Goal: Information Seeking & Learning: Learn about a topic

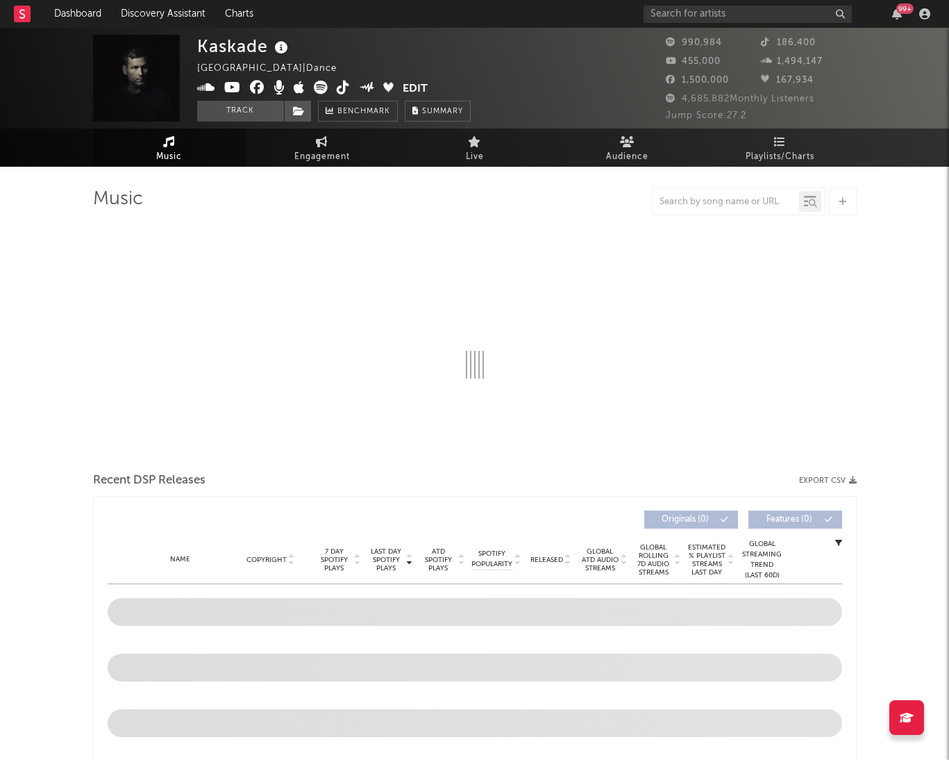
select select "6m"
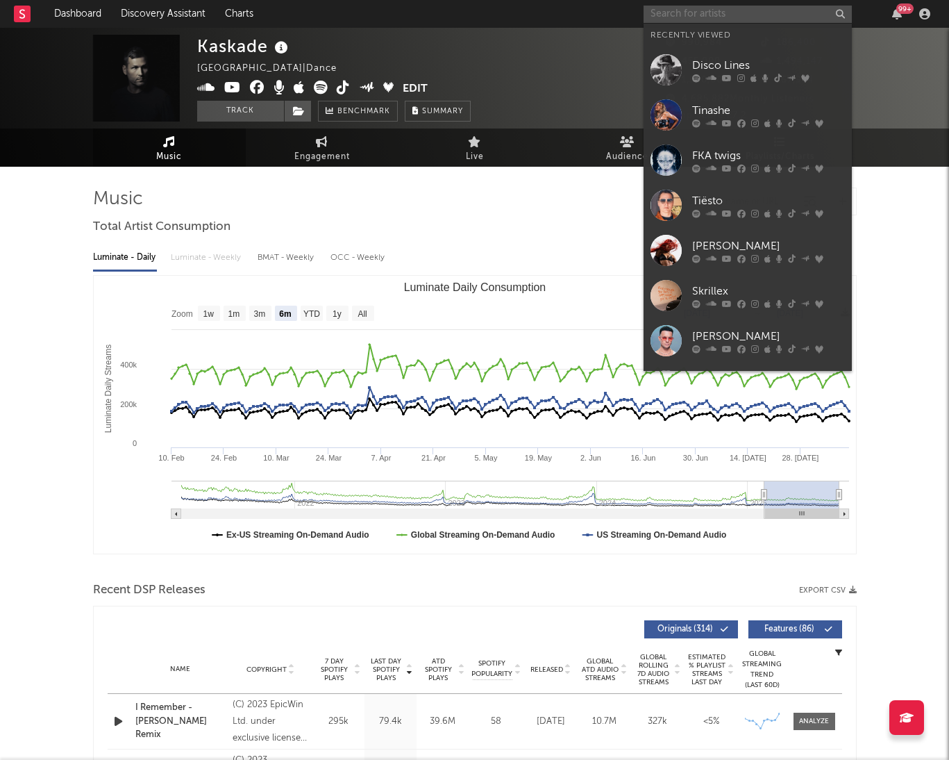
click at [700, 17] on input "text" at bounding box center [748, 14] width 208 height 17
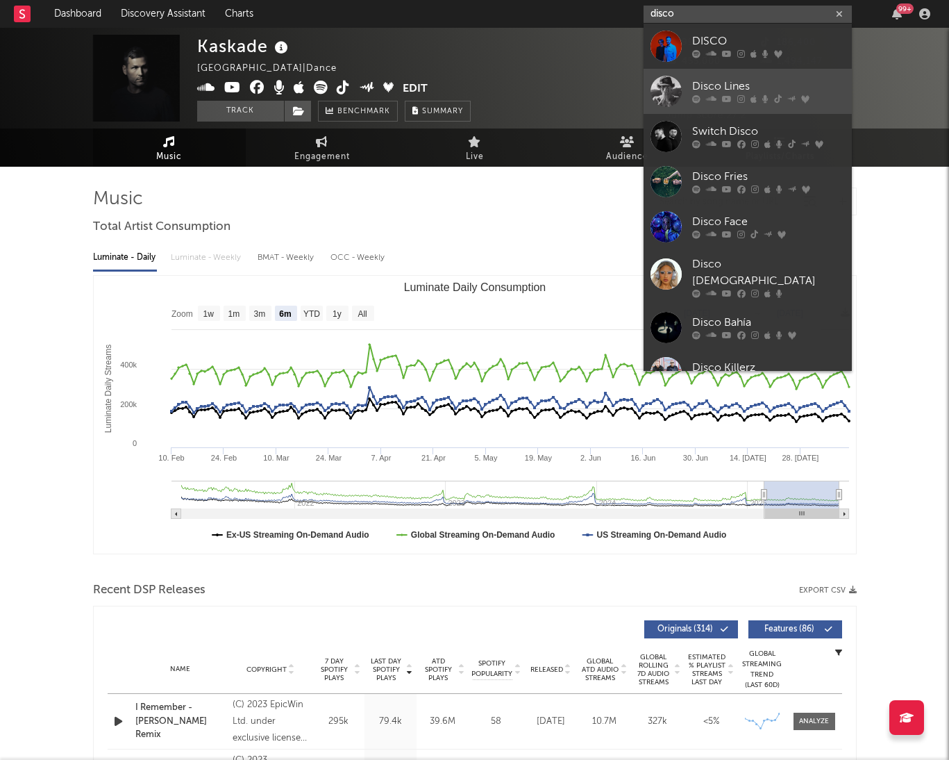
type input "disco"
click at [667, 92] on div at bounding box center [666, 91] width 31 height 31
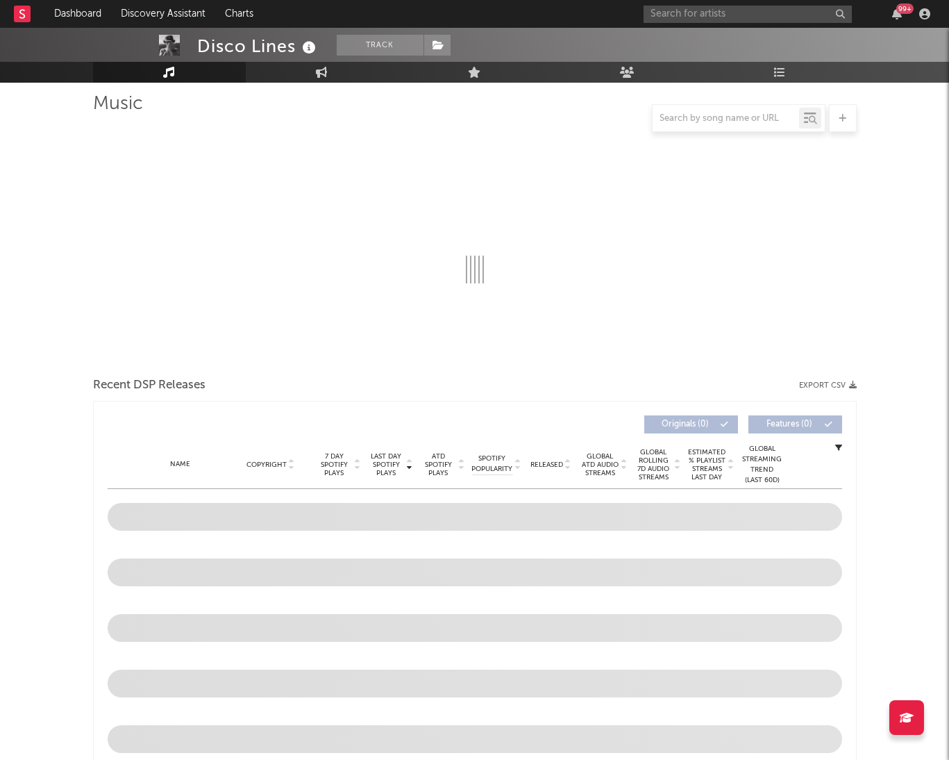
select select "6m"
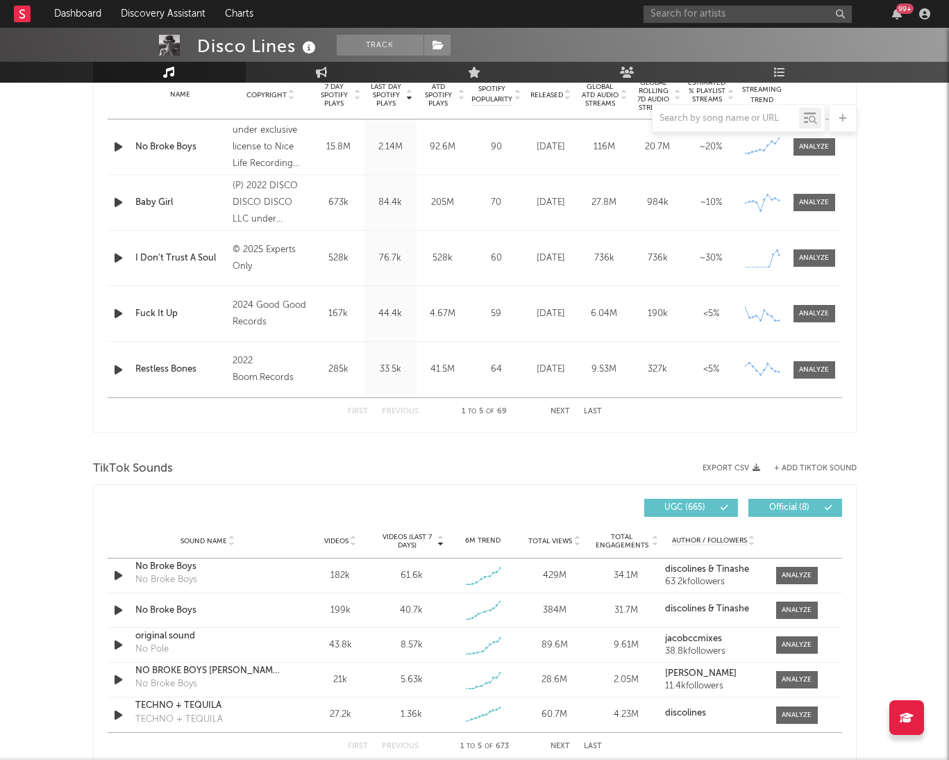
scroll to position [512, 0]
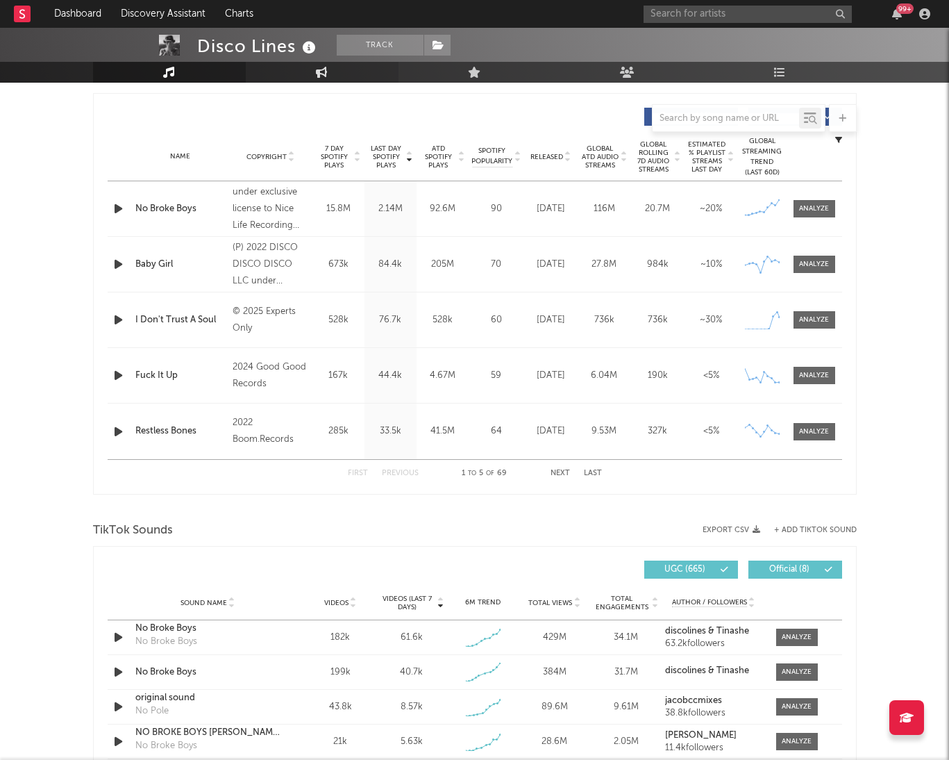
click at [321, 67] on icon at bounding box center [322, 72] width 12 height 11
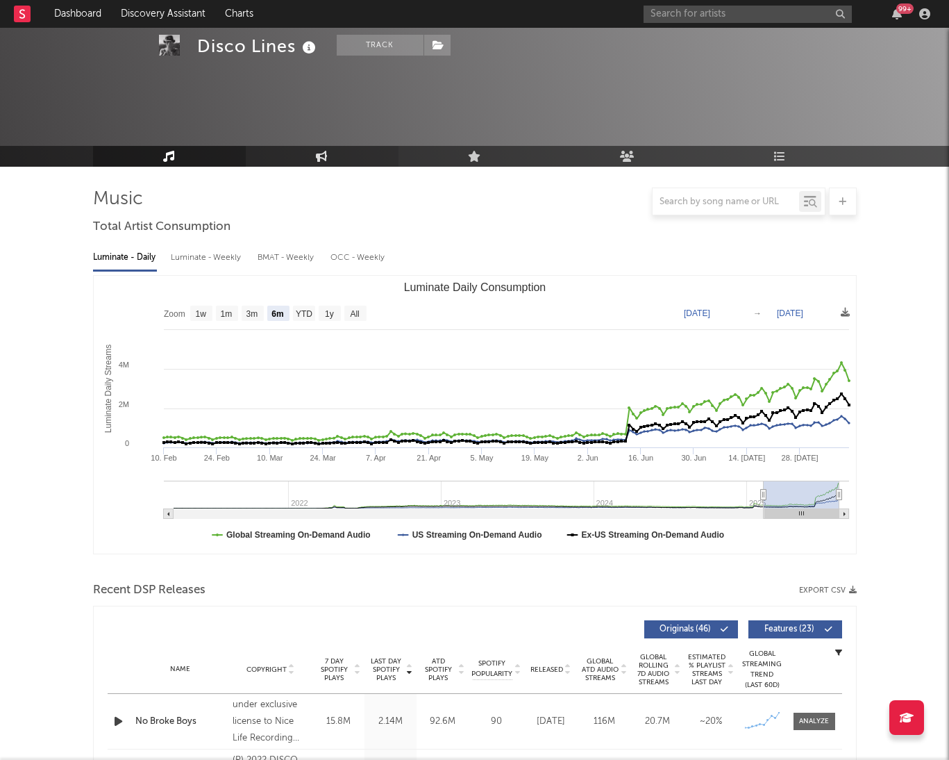
select select "1w"
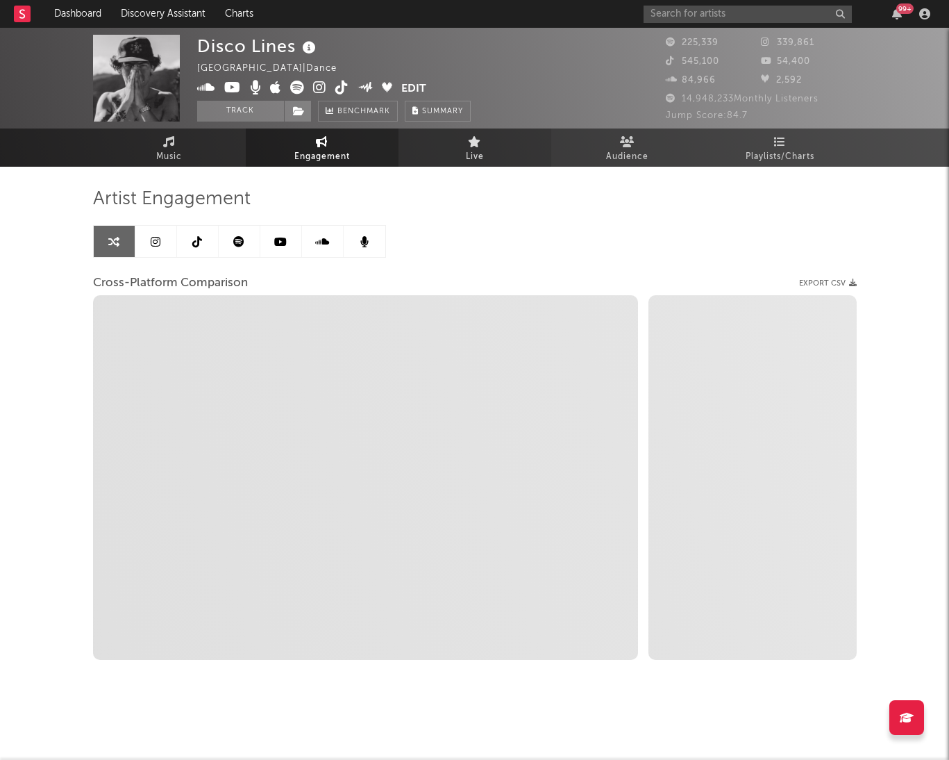
click at [467, 146] on link "Live" at bounding box center [475, 147] width 153 height 38
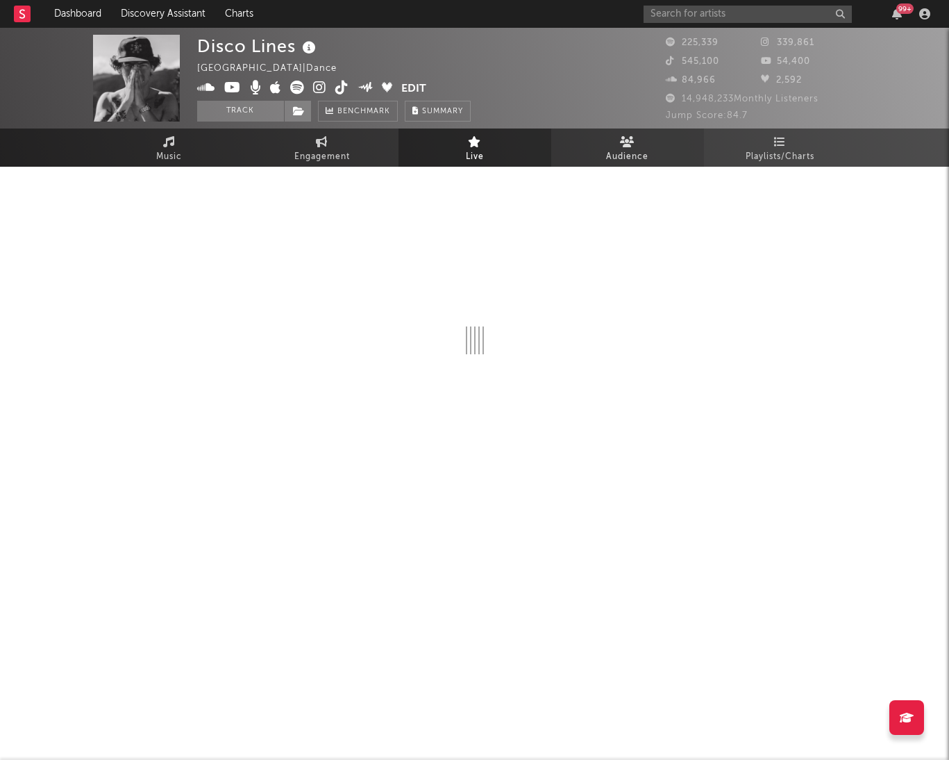
click at [613, 149] on span "Audience" at bounding box center [627, 157] width 42 height 17
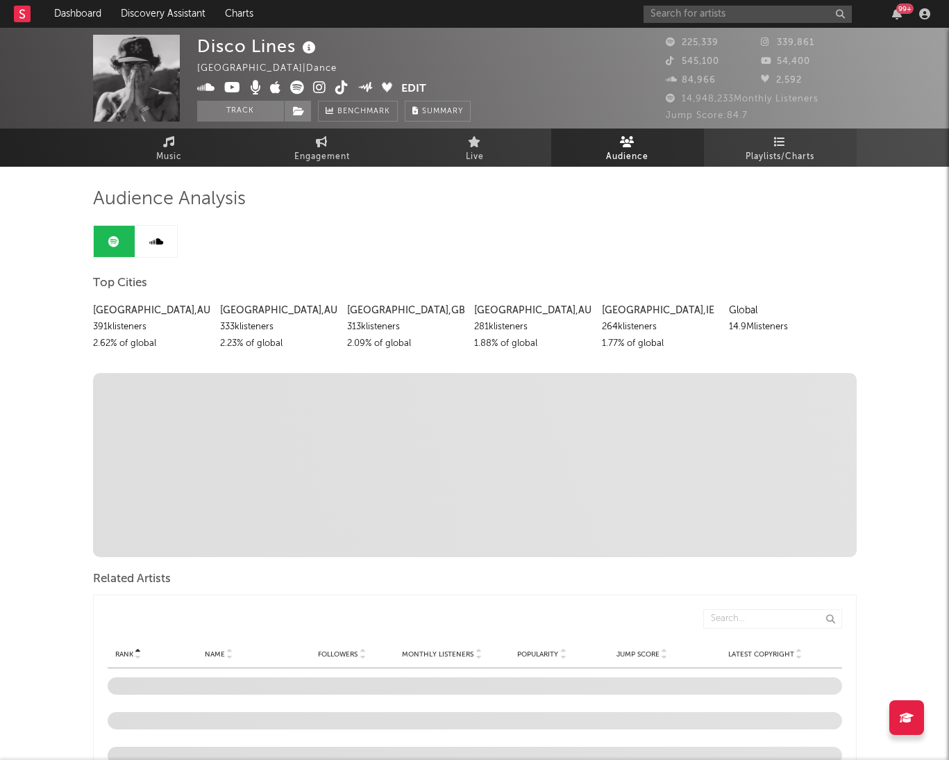
click at [746, 157] on span "Playlists/Charts" at bounding box center [780, 157] width 69 height 17
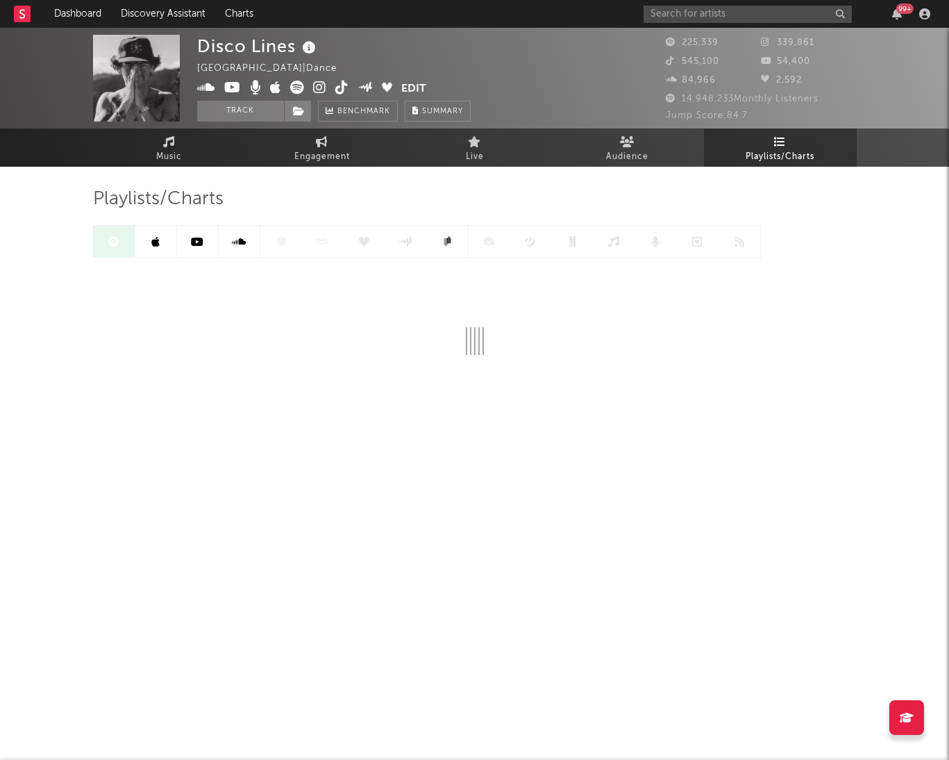
click at [154, 238] on icon at bounding box center [155, 241] width 8 height 11
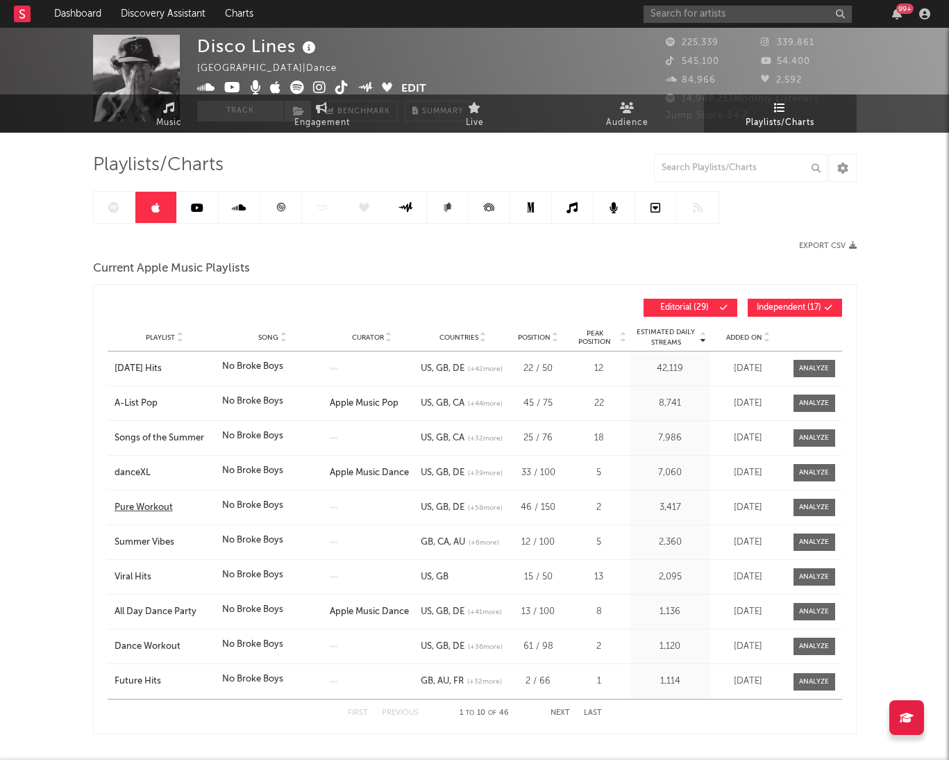
scroll to position [40, 0]
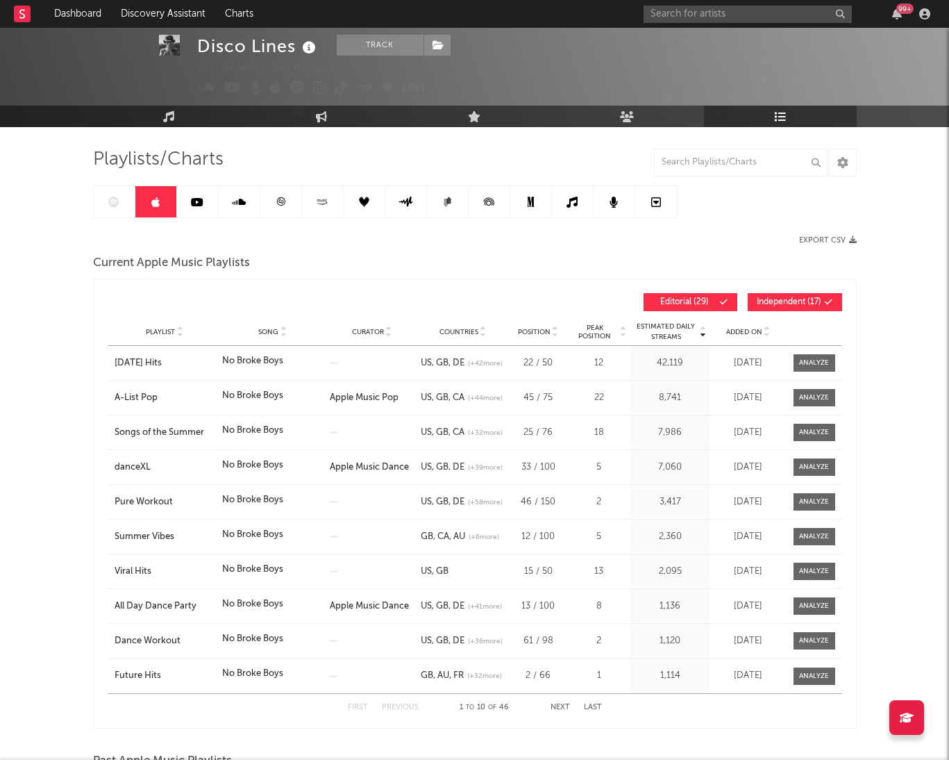
click at [283, 336] on icon at bounding box center [283, 335] width 7 height 6
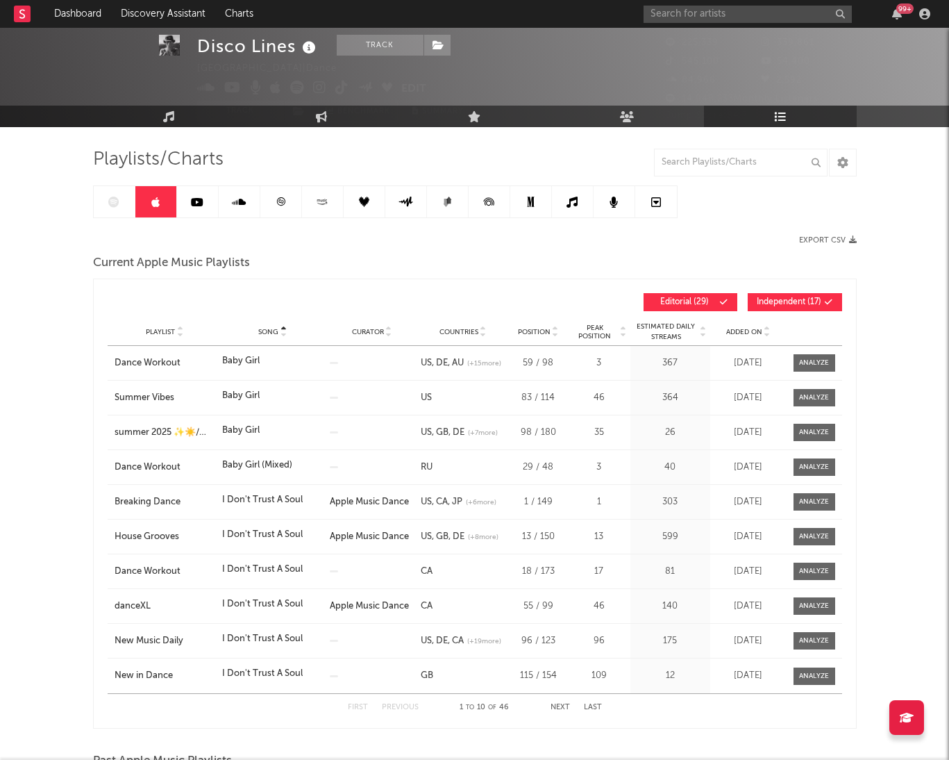
click at [558, 707] on button "Next" at bounding box center [560, 707] width 19 height 8
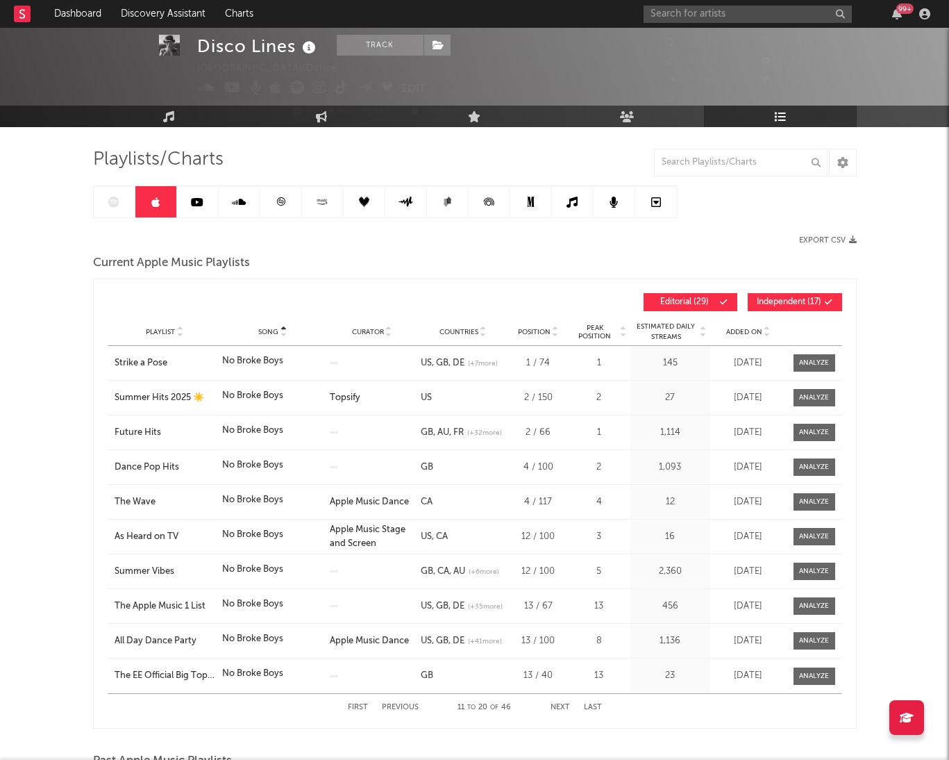
click at [400, 703] on button "Previous" at bounding box center [400, 707] width 37 height 8
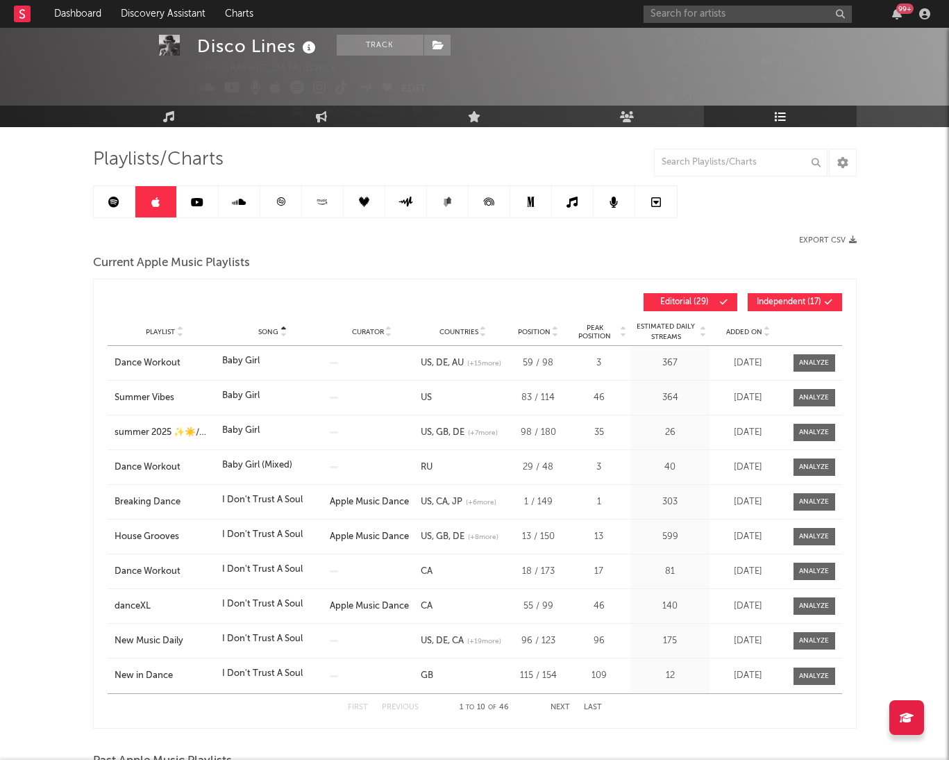
click at [558, 701] on div "First Previous 1 to 10 of 46 Next Last" at bounding box center [475, 707] width 254 height 27
click at [561, 704] on button "Next" at bounding box center [560, 707] width 19 height 8
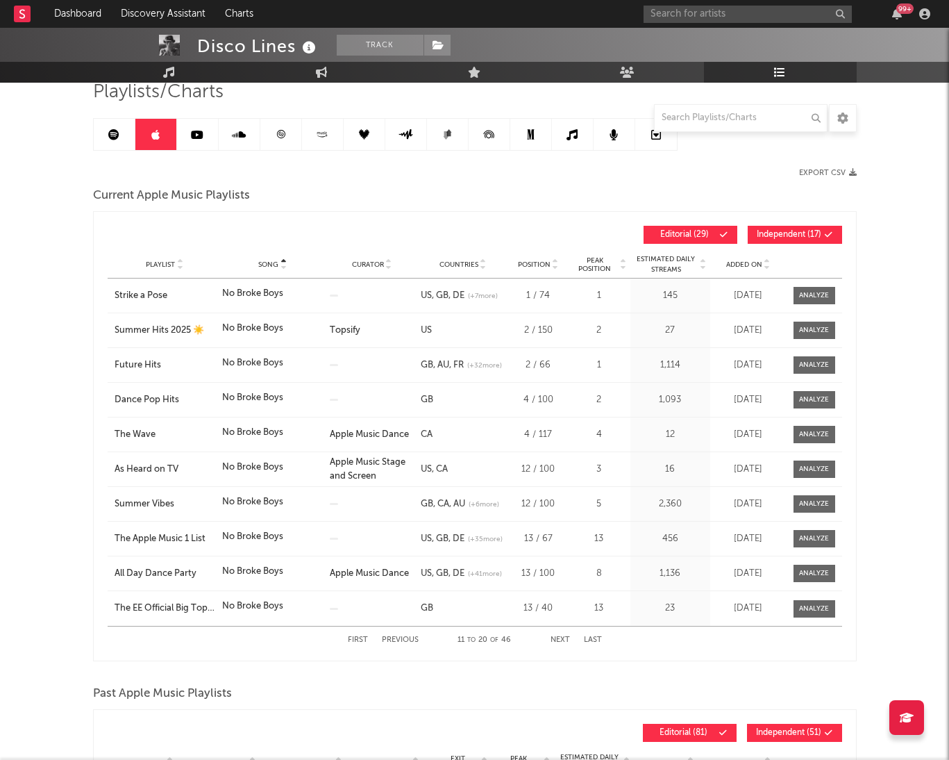
scroll to position [116, 0]
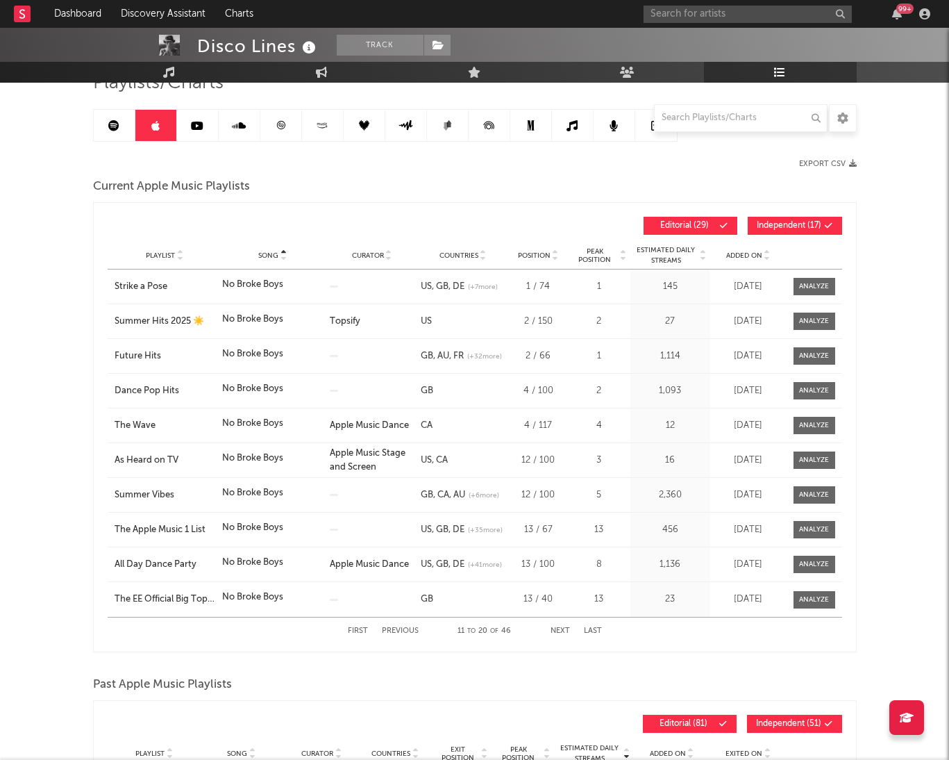
click at [775, 226] on span "Independent ( 17 )" at bounding box center [789, 226] width 65 height 8
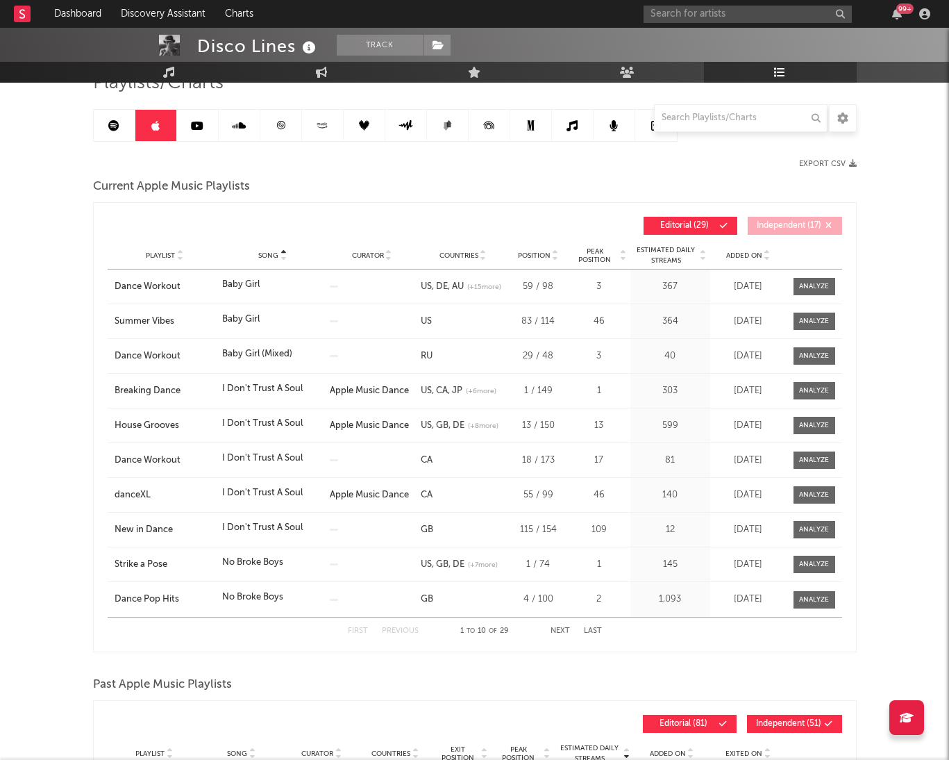
click at [560, 630] on button "Next" at bounding box center [560, 631] width 19 height 8
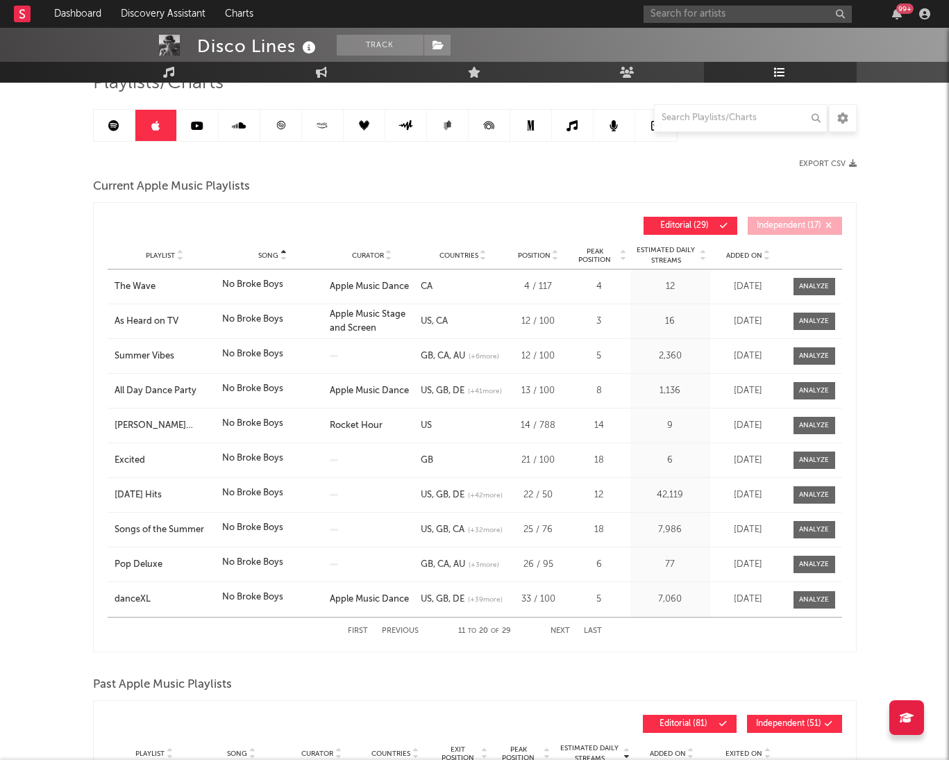
click at [558, 628] on button "Next" at bounding box center [560, 631] width 19 height 8
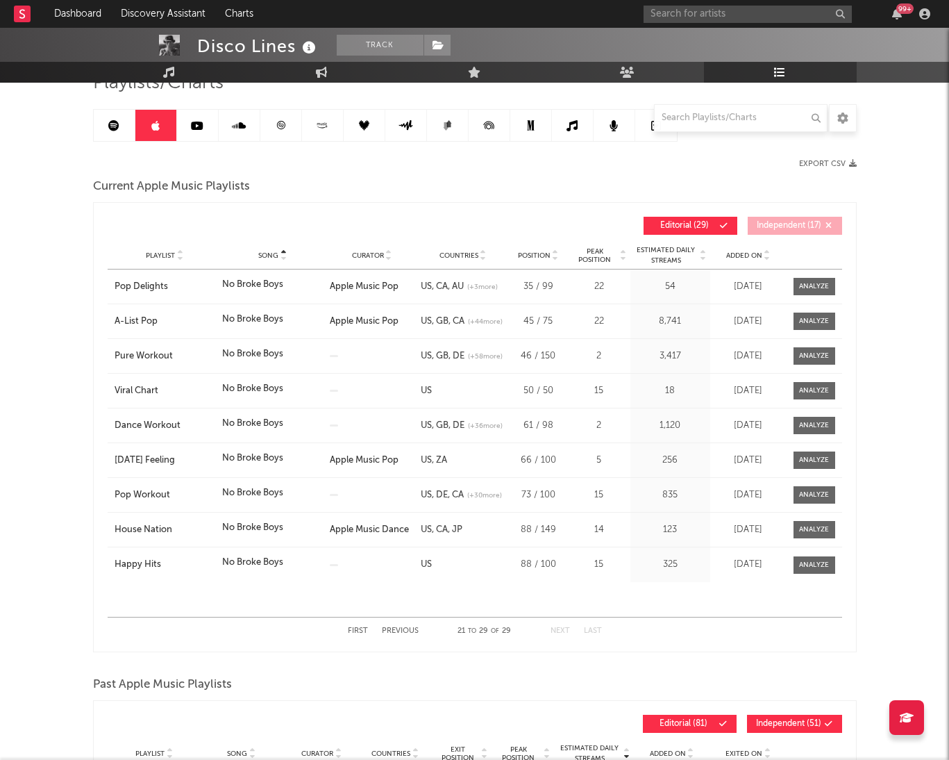
click at [112, 128] on icon at bounding box center [113, 125] width 11 height 11
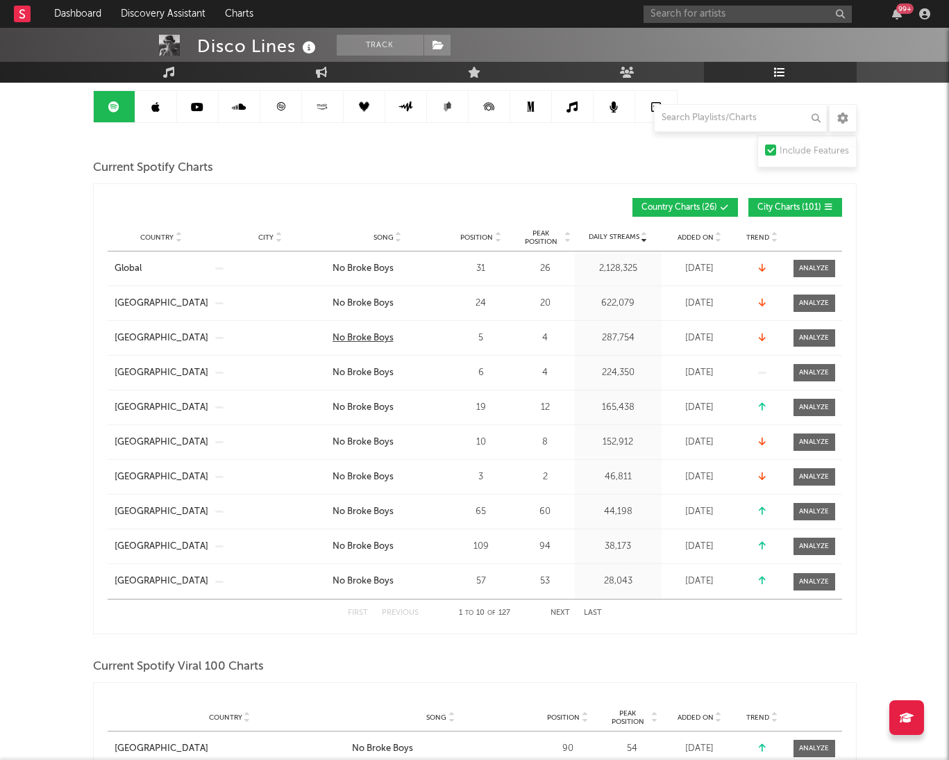
scroll to position [141, 0]
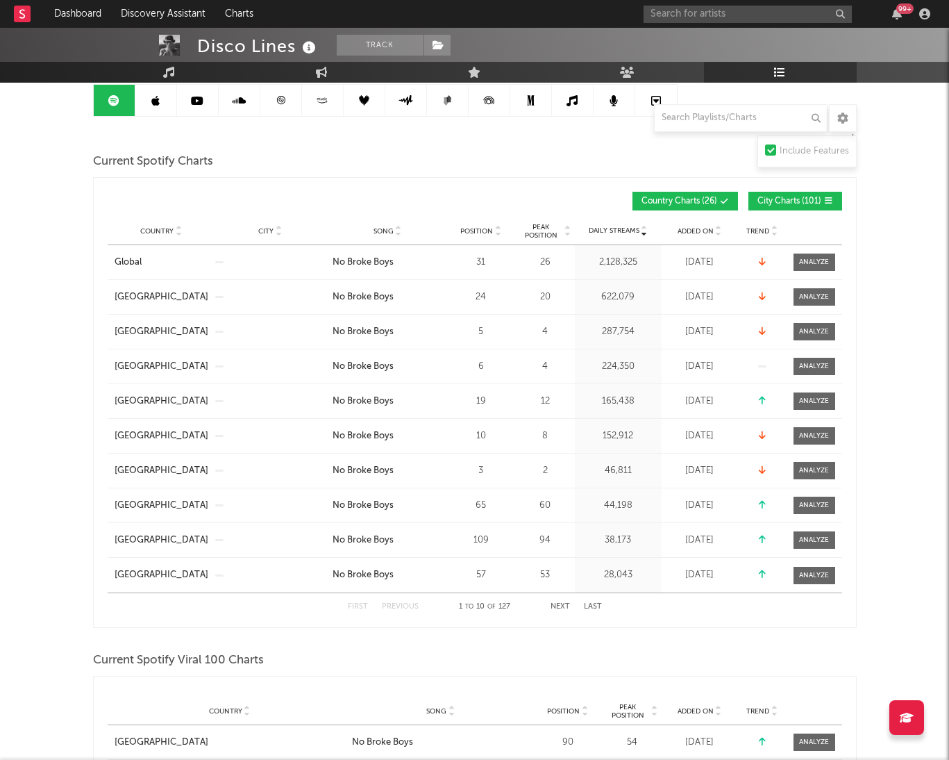
click at [337, 427] on div "Country [GEOGRAPHIC_DATA] City Song No Broke Boys Position 10 Peak Position 8 E…" at bounding box center [475, 436] width 735 height 34
click at [179, 234] on icon at bounding box center [178, 234] width 7 height 6
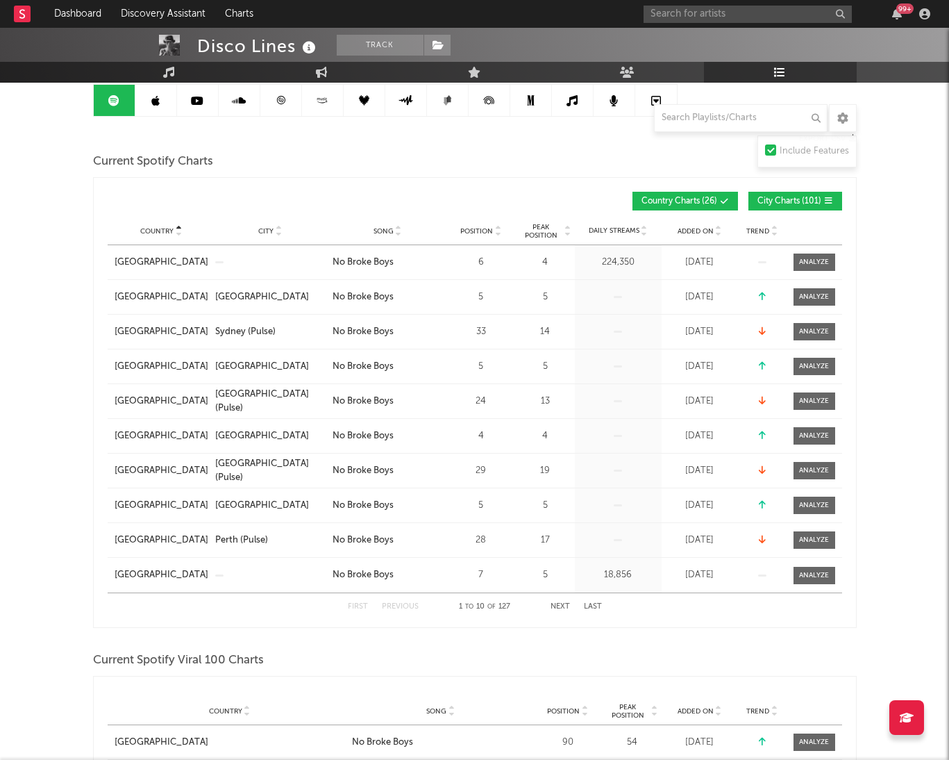
click at [785, 199] on span "City Charts ( 101 )" at bounding box center [790, 201] width 64 height 8
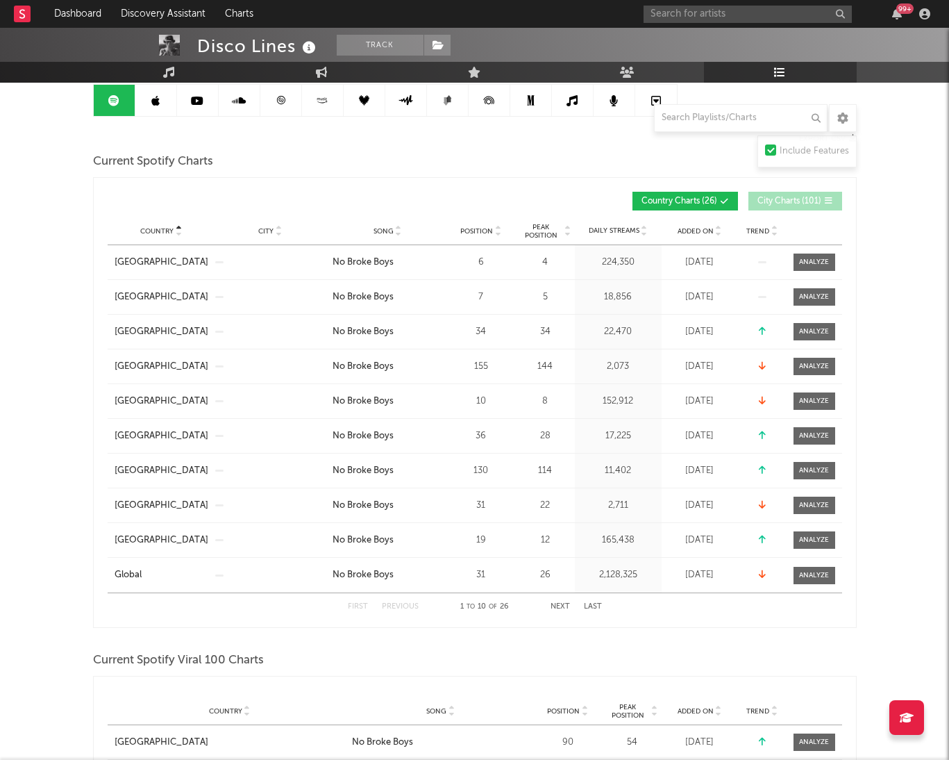
click at [563, 606] on button "Next" at bounding box center [560, 607] width 19 height 8
click at [559, 610] on button "Next" at bounding box center [560, 607] width 19 height 8
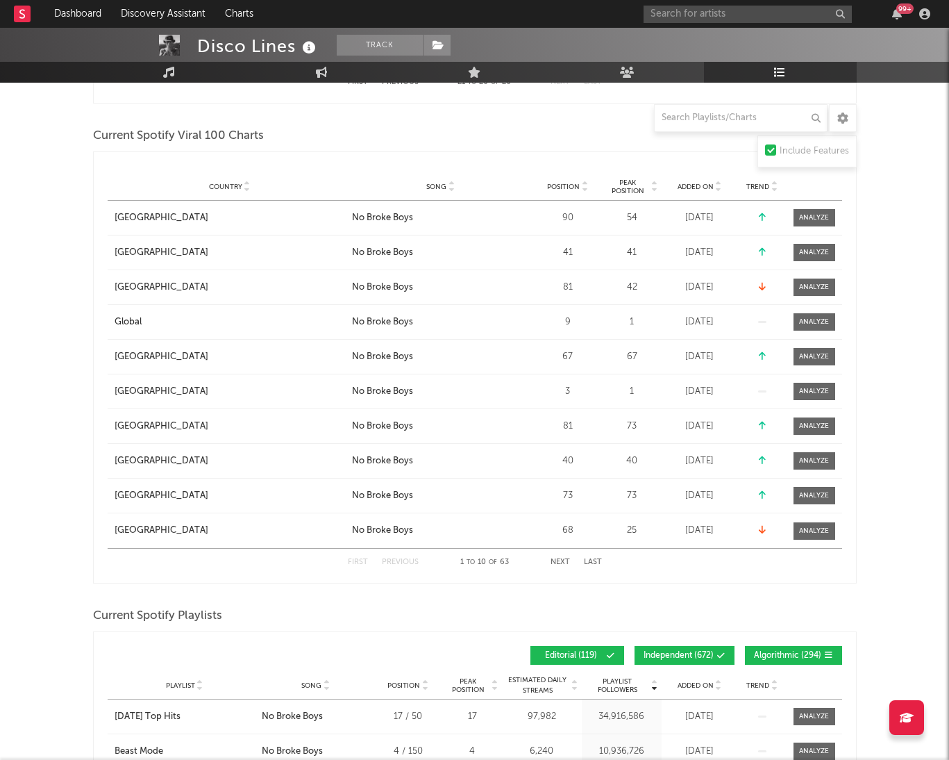
scroll to position [631, 0]
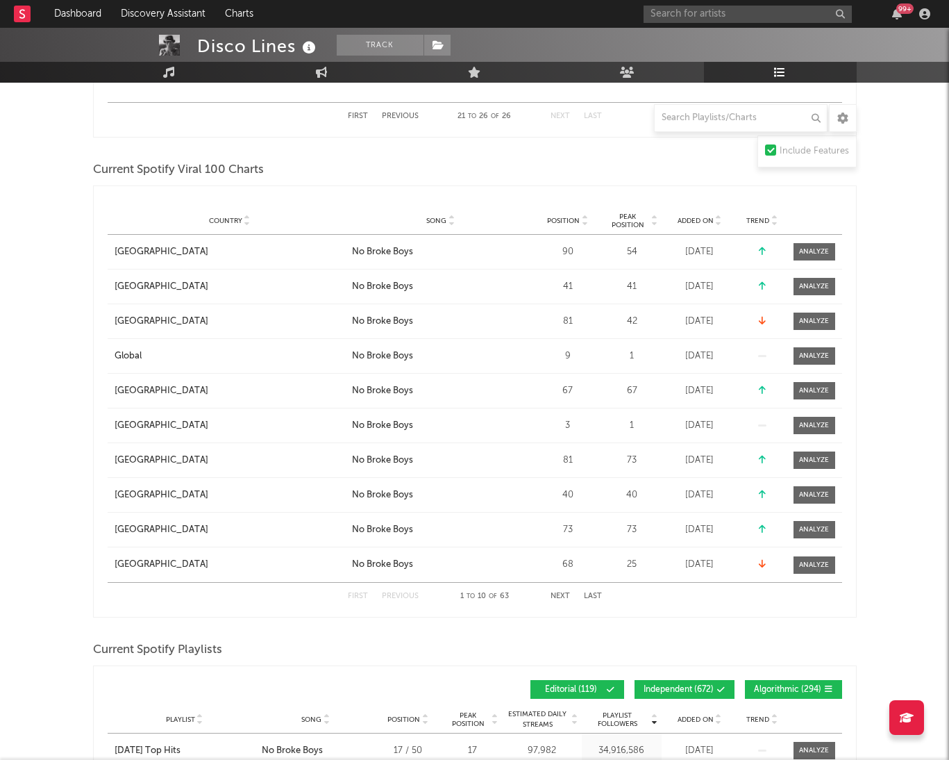
click at [245, 222] on icon at bounding box center [247, 224] width 7 height 6
click at [560, 591] on div "First Previous 1 to 10 of 63 Next Last" at bounding box center [475, 596] width 254 height 27
click at [562, 594] on button "Next" at bounding box center [560, 596] width 19 height 8
click at [391, 597] on button "Previous" at bounding box center [400, 596] width 37 height 8
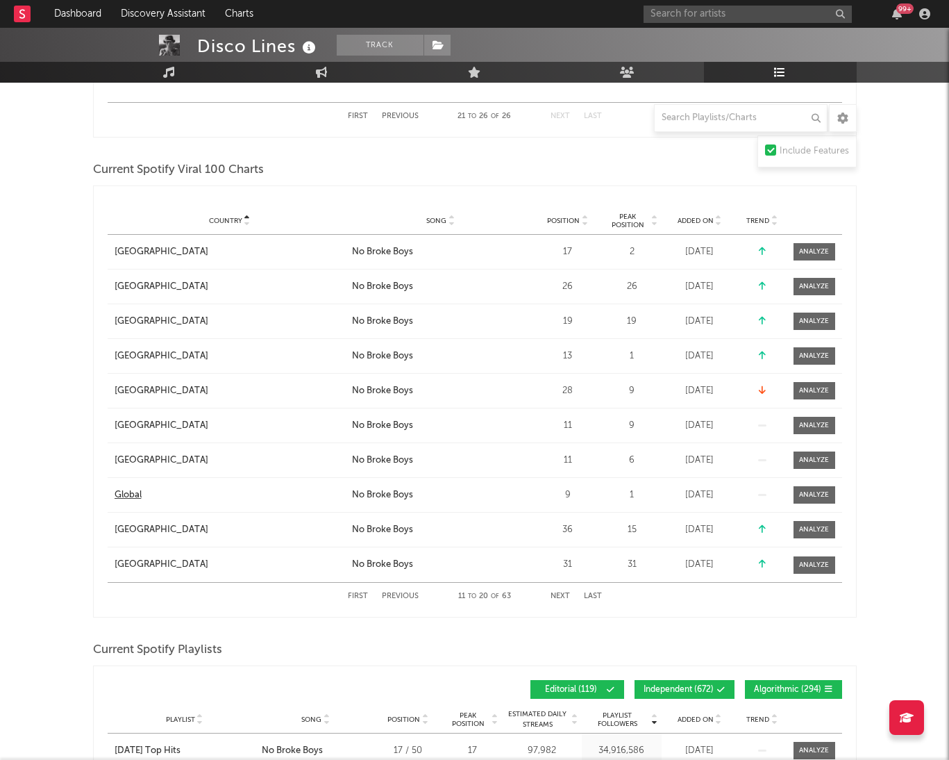
click at [129, 494] on div "Global" at bounding box center [128, 495] width 27 height 14
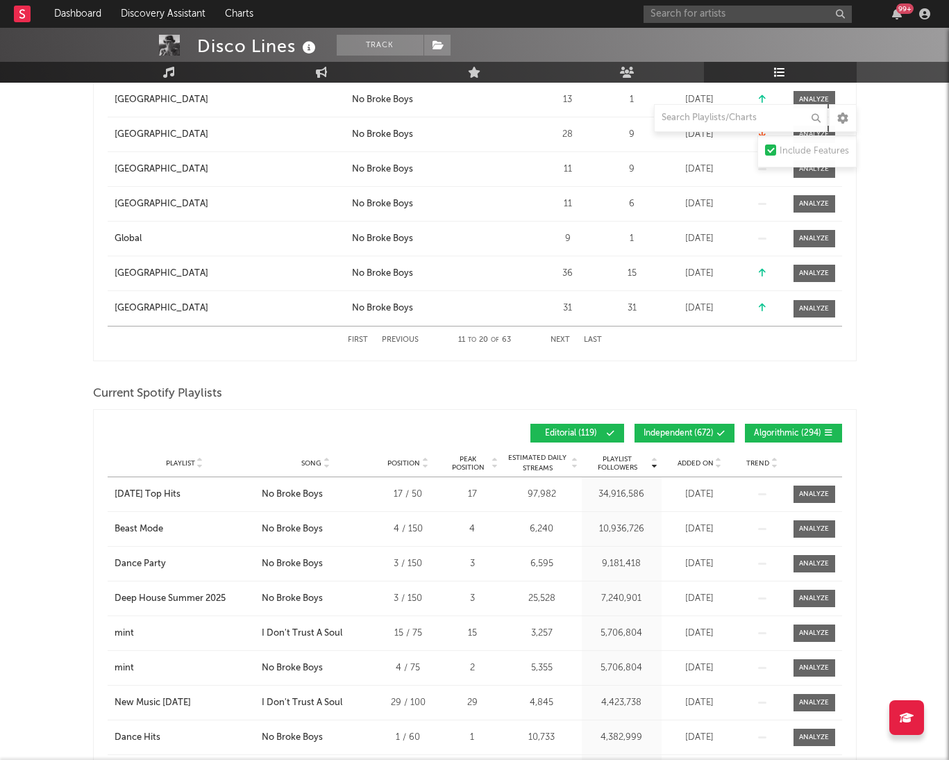
scroll to position [908, 0]
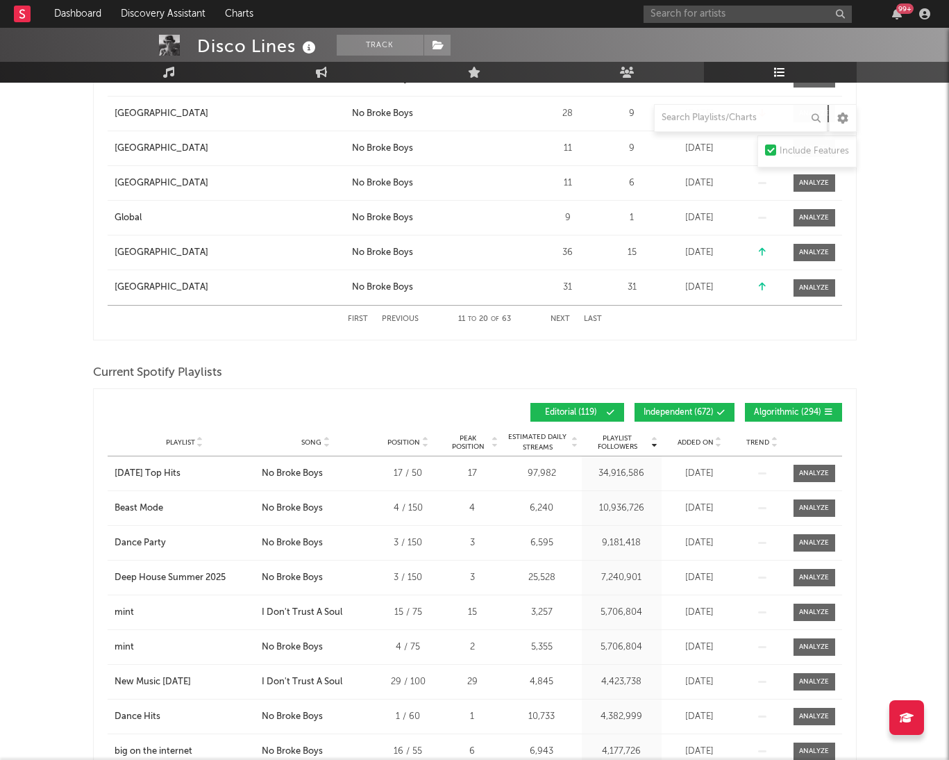
click at [669, 416] on span "Independent ( 672 )" at bounding box center [679, 412] width 70 height 8
click at [763, 417] on button "Algorithmic ( 294 )" at bounding box center [793, 412] width 97 height 19
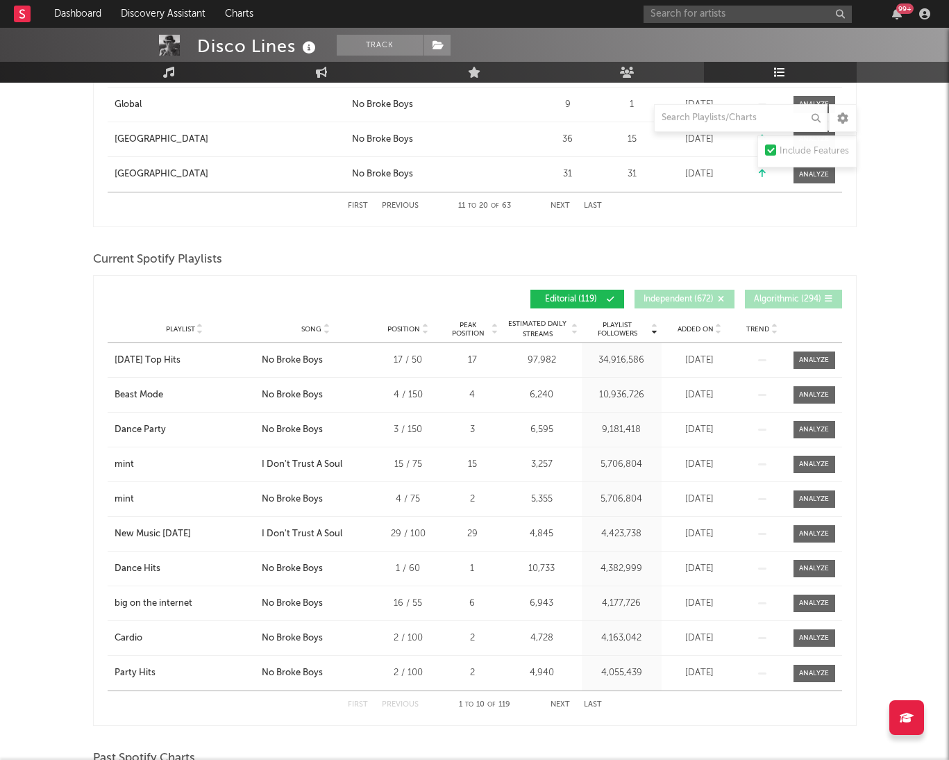
scroll to position [1058, 0]
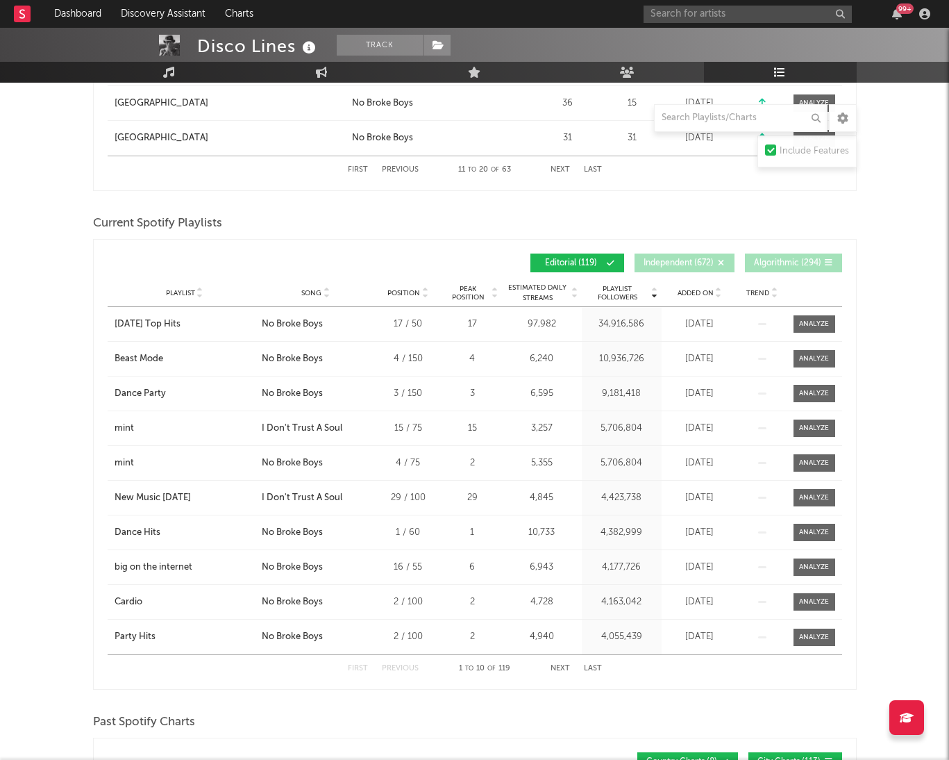
click at [325, 296] on icon at bounding box center [326, 296] width 7 height 6
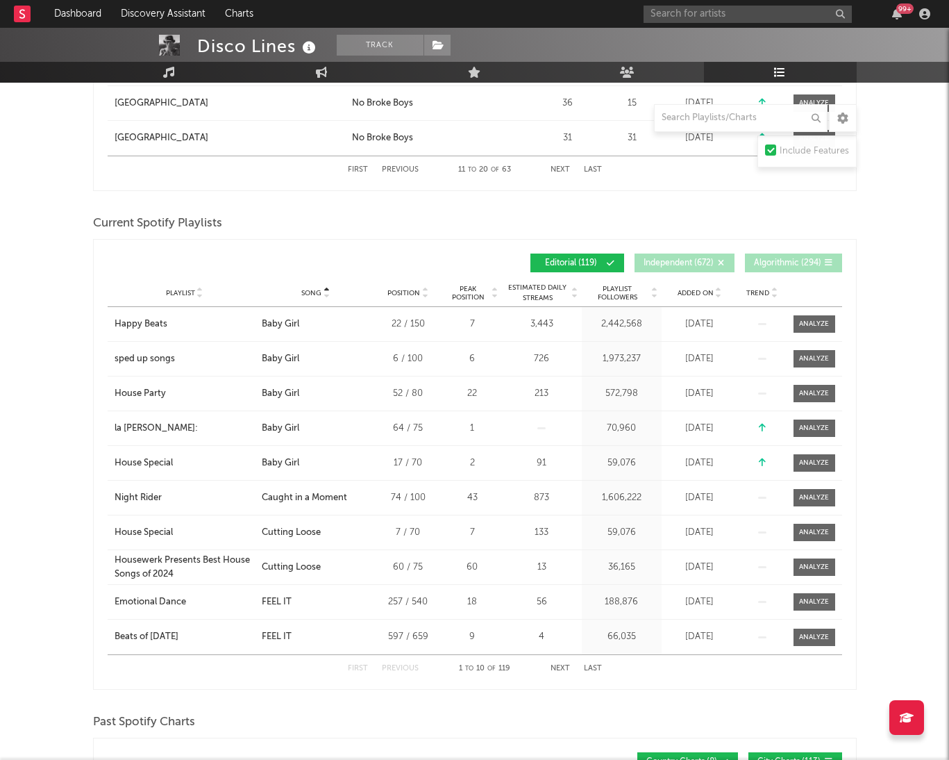
click at [560, 665] on button "Next" at bounding box center [560, 669] width 19 height 8
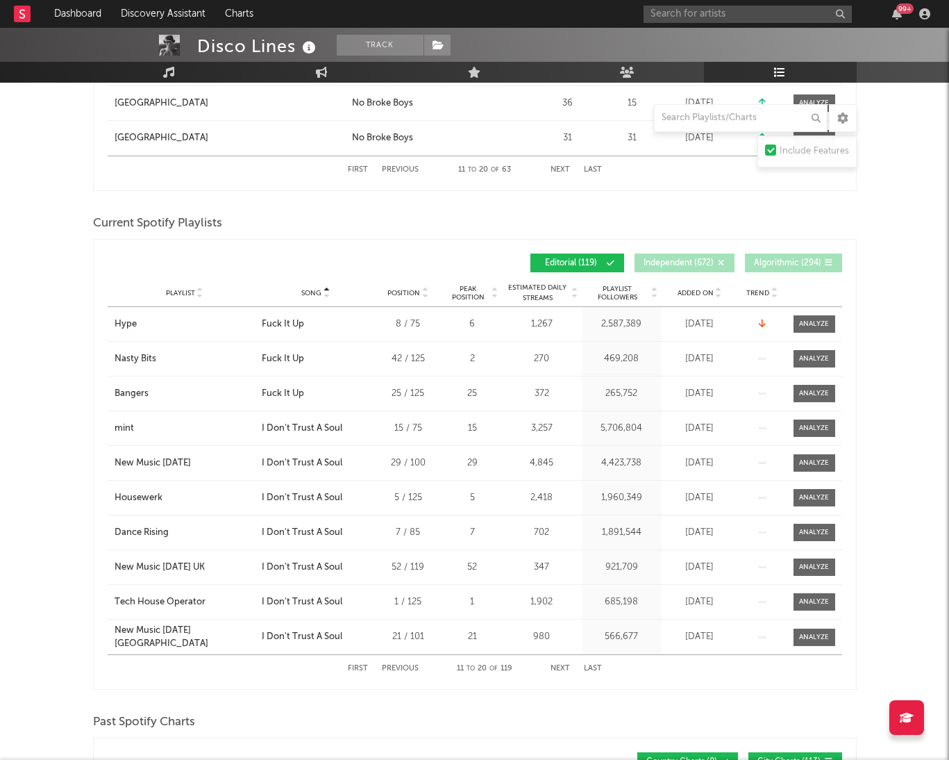
click at [560, 665] on button "Next" at bounding box center [560, 669] width 19 height 8
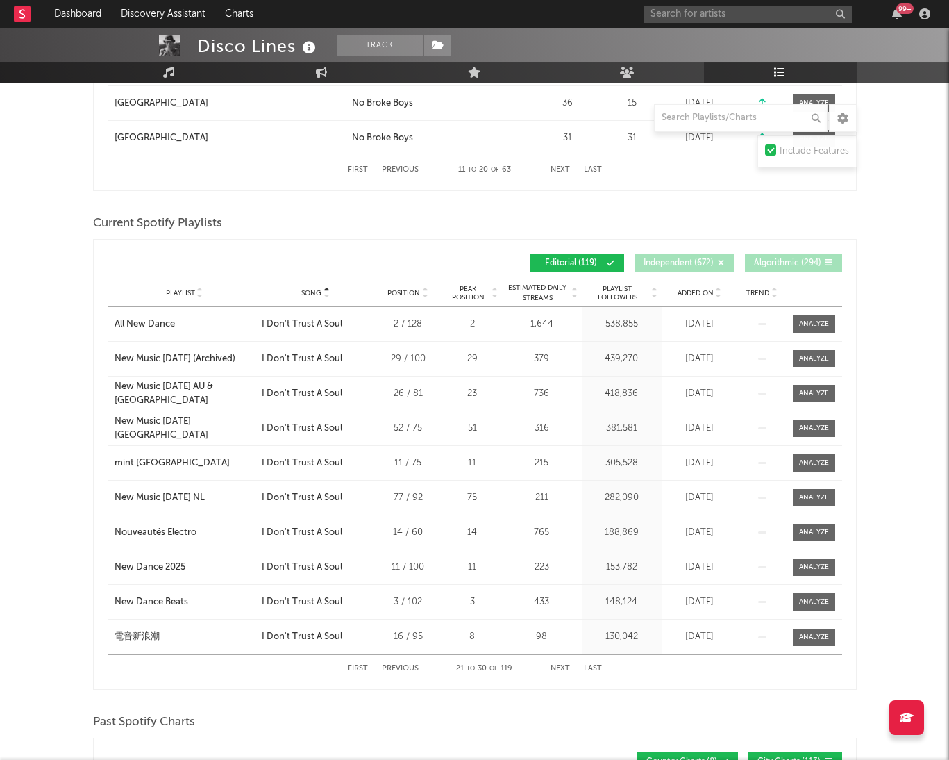
click at [560, 665] on button "Next" at bounding box center [560, 669] width 19 height 8
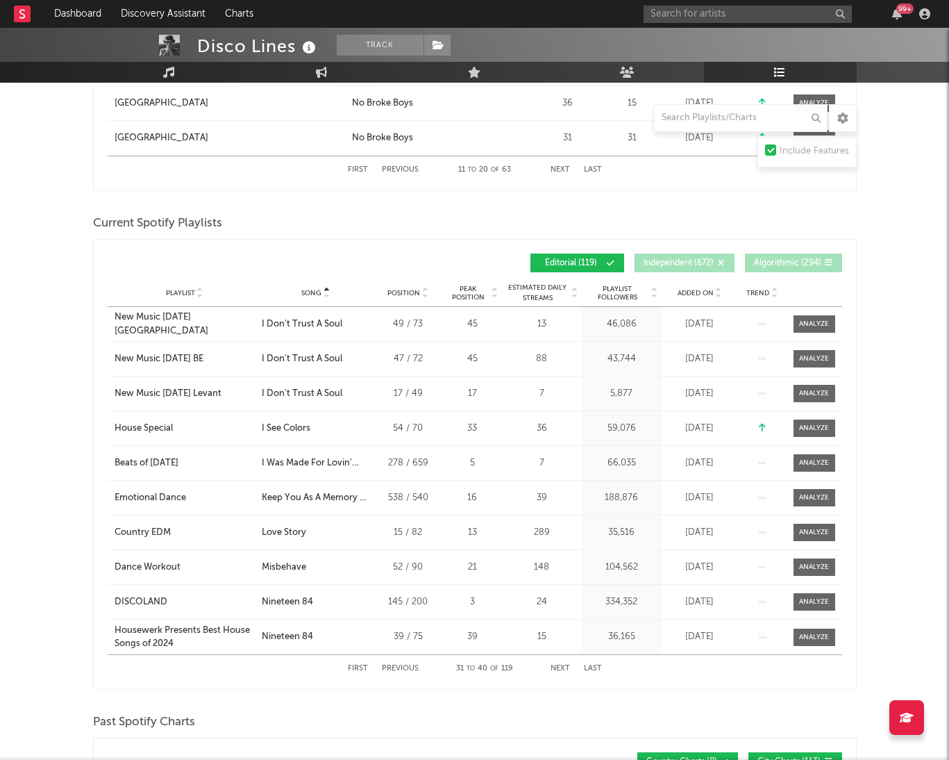
click at [560, 665] on button "Next" at bounding box center [560, 669] width 19 height 8
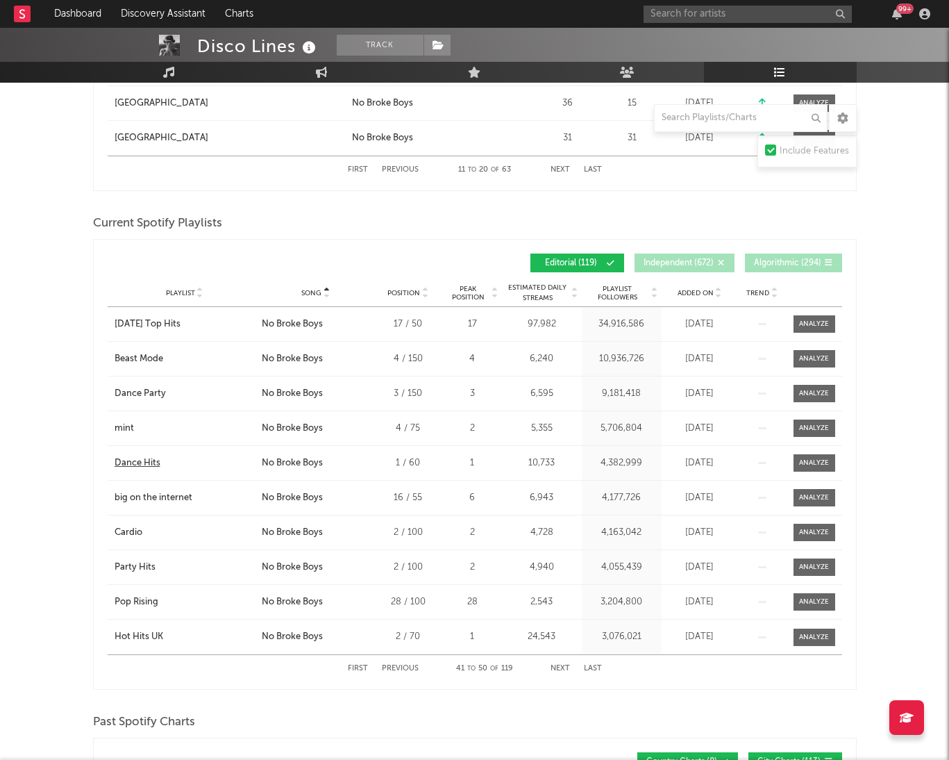
click at [156, 463] on div "Dance Hits" at bounding box center [138, 463] width 46 height 14
click at [565, 667] on button "Next" at bounding box center [560, 669] width 19 height 8
click at [139, 326] on div "just hits" at bounding box center [131, 324] width 33 height 14
click at [119, 495] on div "Hot Hits [GEOGRAPHIC_DATA]" at bounding box center [180, 498] width 131 height 14
click at [558, 665] on button "Next" at bounding box center [560, 669] width 19 height 8
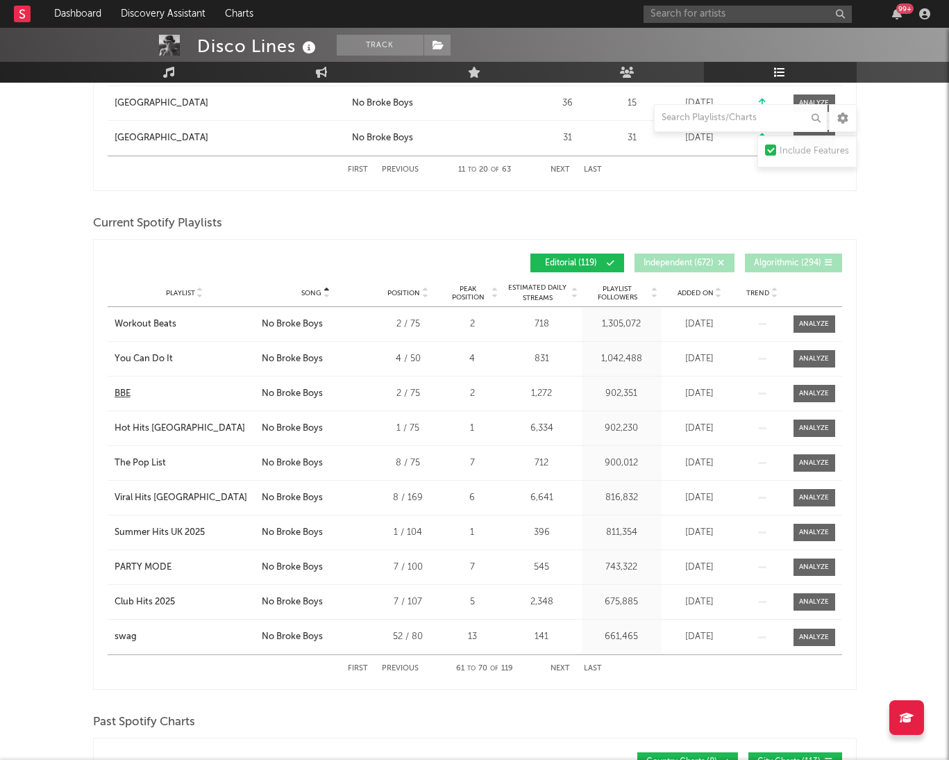
click at [128, 394] on div "BBE" at bounding box center [123, 394] width 16 height 14
click at [150, 574] on div "Playlist PARTY MODE City Song No Broke Boys Position 7 / 100 Peak Position 7 Es…" at bounding box center [475, 567] width 735 height 34
click at [150, 568] on div "PARTY MODE" at bounding box center [143, 567] width 57 height 14
click at [558, 666] on button "Next" at bounding box center [560, 669] width 19 height 8
click at [143, 635] on div "RADAR US" at bounding box center [136, 637] width 42 height 14
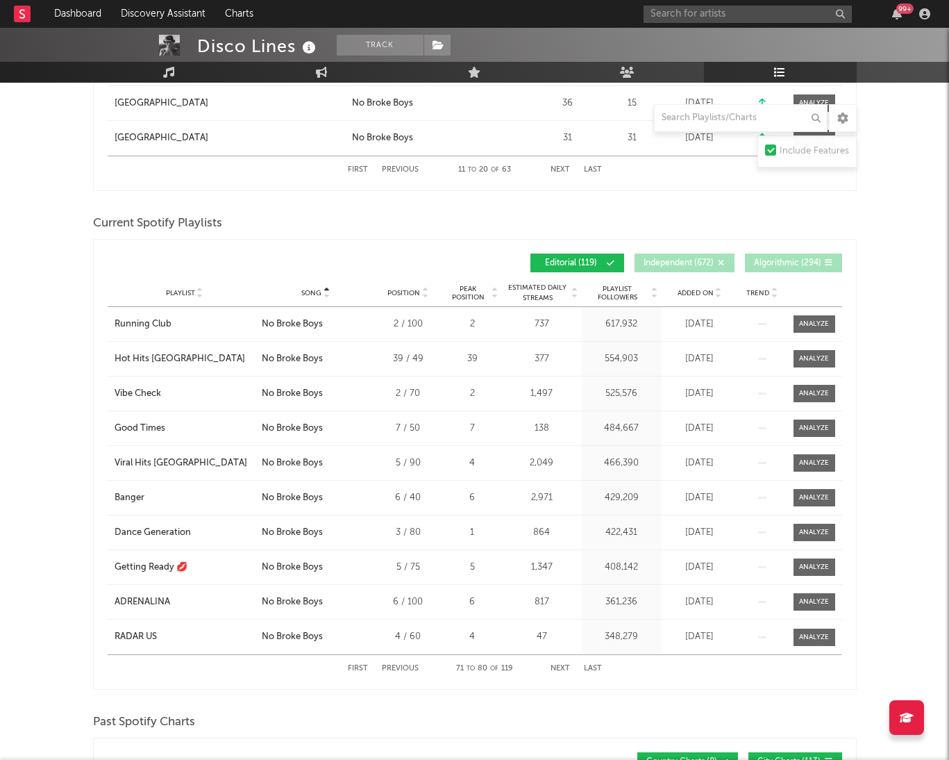
click at [557, 665] on button "Next" at bounding box center [560, 669] width 19 height 8
click at [141, 599] on div "Viral Dance" at bounding box center [138, 602] width 47 height 14
click at [176, 665] on div "First Previous 81 to 90 of 119 Next Last" at bounding box center [475, 668] width 735 height 28
click at [556, 668] on button "Next" at bounding box center [560, 669] width 19 height 8
click at [557, 666] on button "Next" at bounding box center [560, 669] width 19 height 8
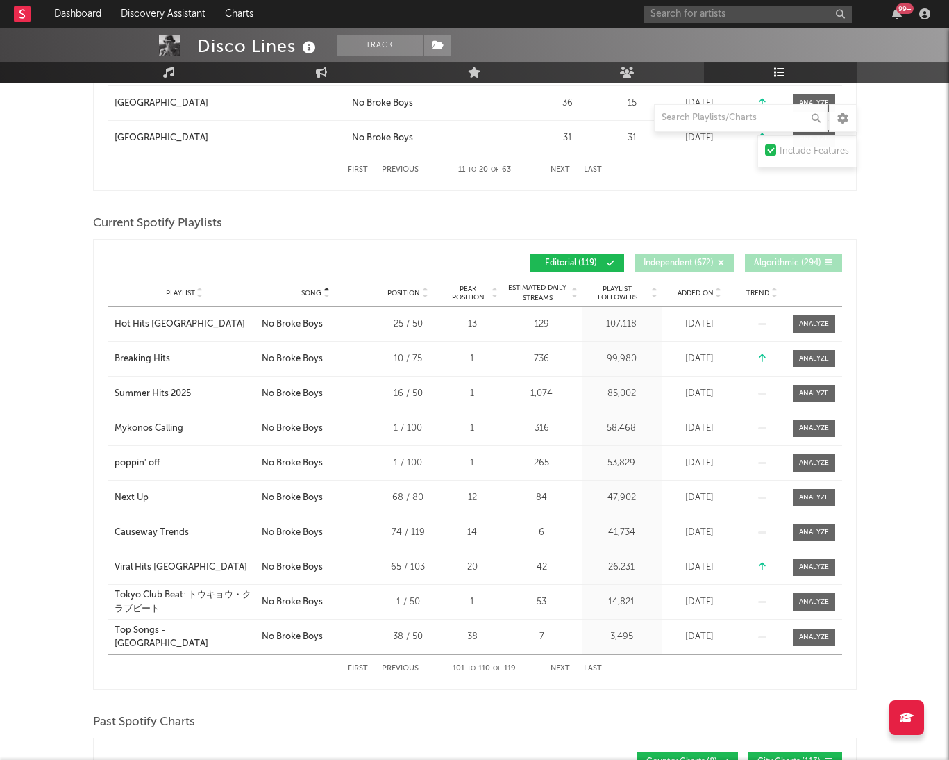
click at [555, 668] on button "Next" at bounding box center [560, 669] width 19 height 8
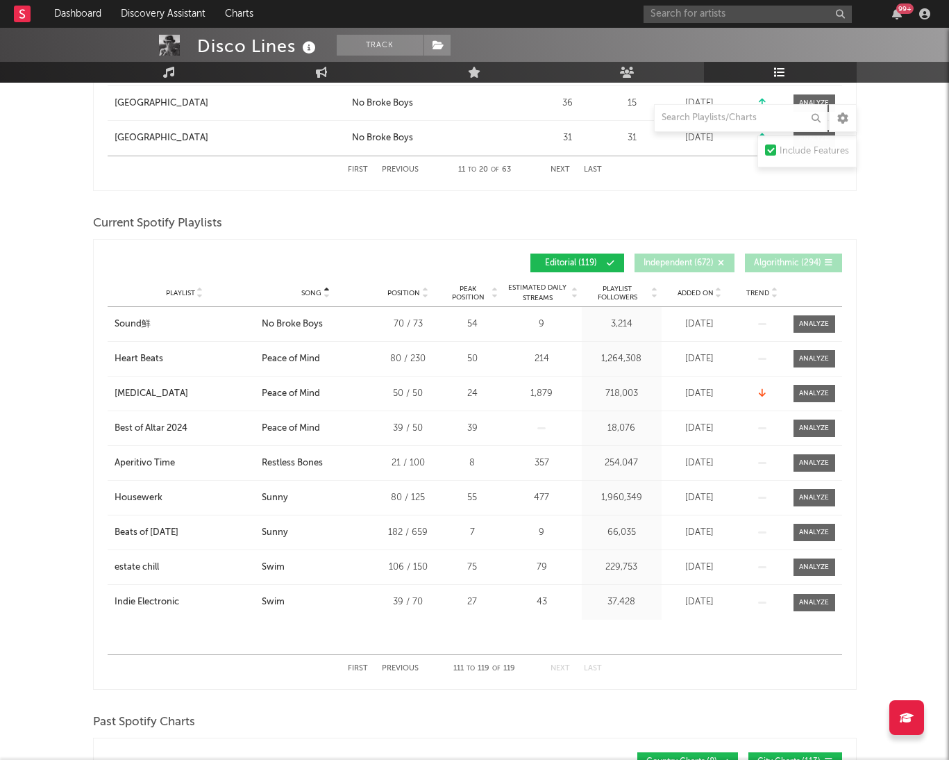
click at [392, 666] on button "Previous" at bounding box center [400, 669] width 37 height 8
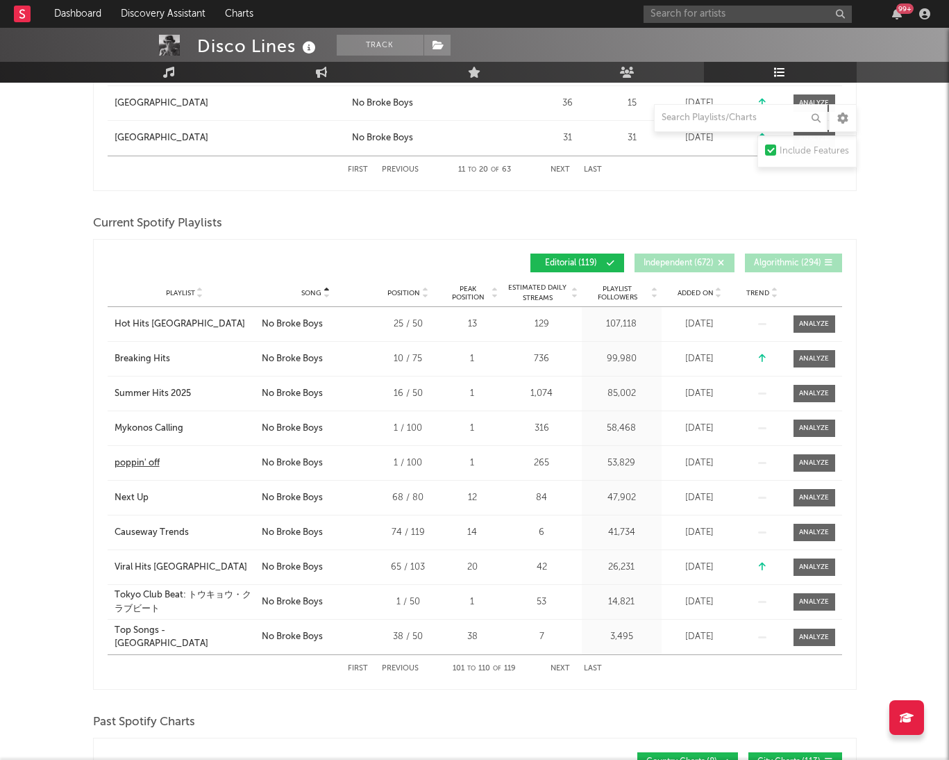
click at [150, 460] on div "poppin' off" at bounding box center [137, 463] width 45 height 14
click at [149, 435] on div "Playlist Mykonos Calling City Song No Broke Boys Position 1 / 100 Peak Position…" at bounding box center [475, 428] width 735 height 34
click at [149, 431] on div "Mykonos Calling" at bounding box center [149, 428] width 69 height 14
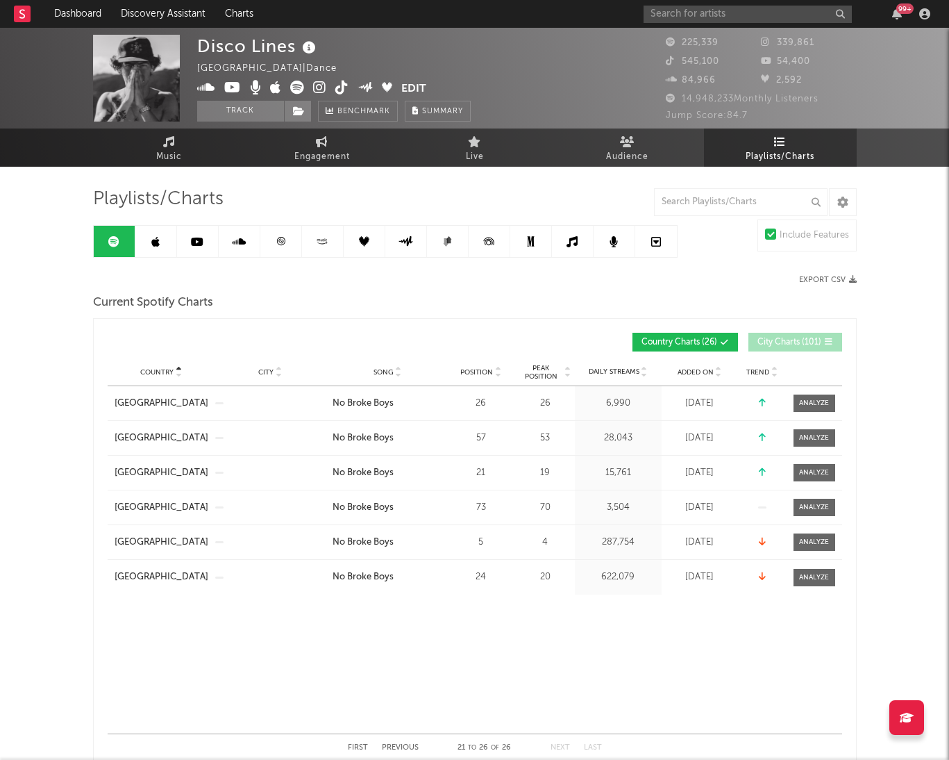
click at [318, 237] on icon at bounding box center [323, 241] width 16 height 10
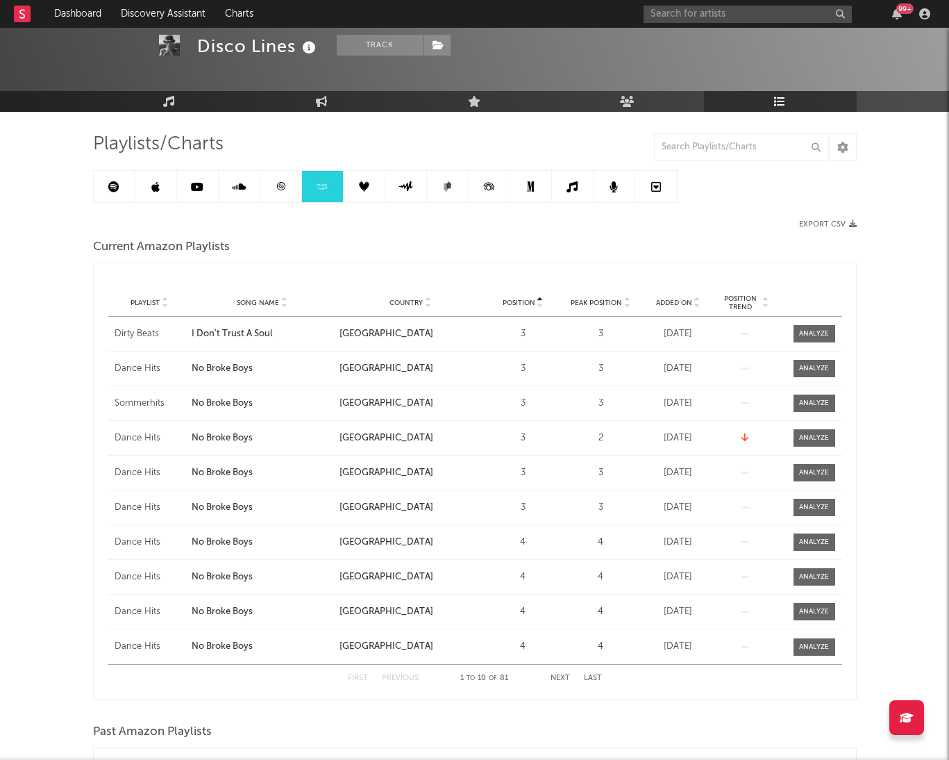
scroll to position [59, 0]
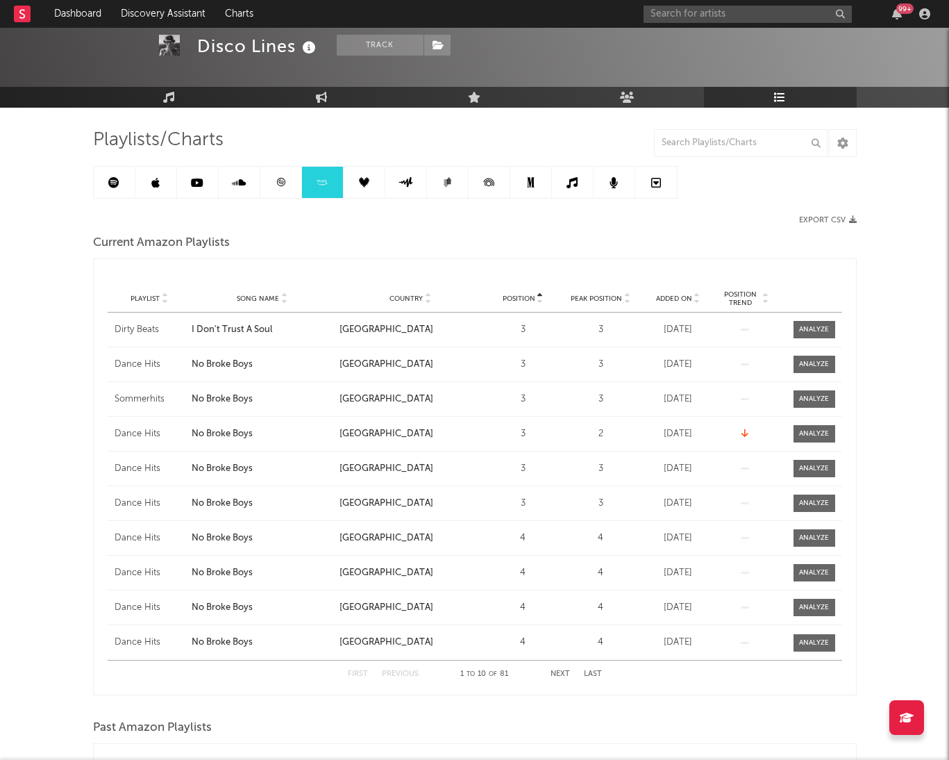
click at [424, 300] on icon at bounding box center [427, 302] width 7 height 6
click at [564, 673] on button "Next" at bounding box center [560, 674] width 19 height 8
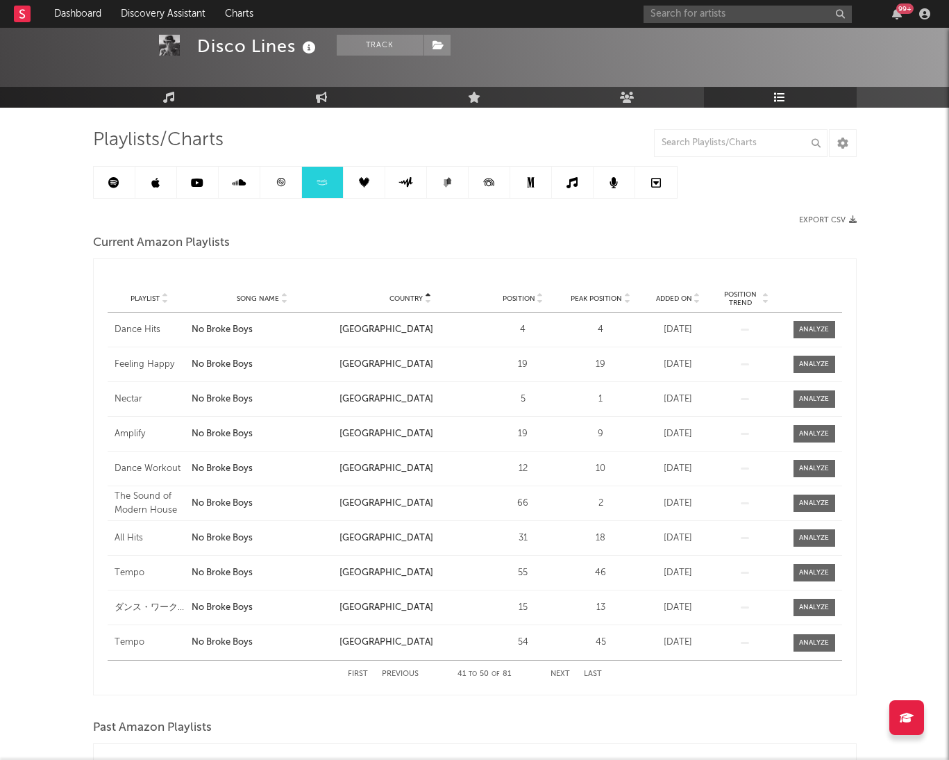
click at [564, 673] on button "Next" at bounding box center [560, 674] width 19 height 8
click at [558, 673] on button "Next" at bounding box center [560, 674] width 19 height 8
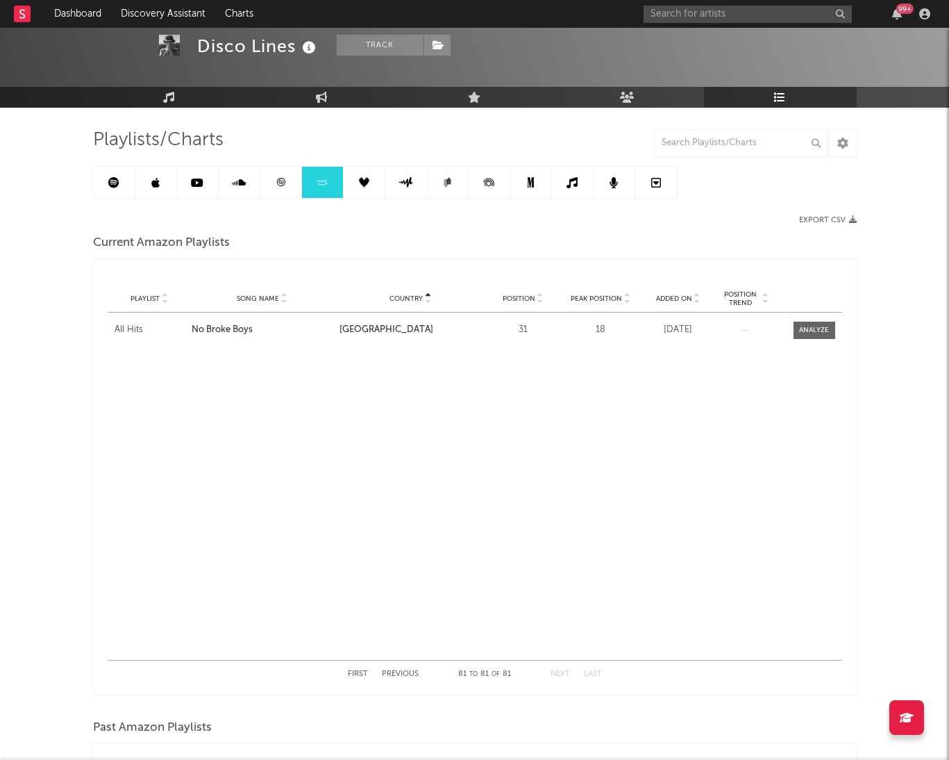
click at [393, 668] on div "First Previous 81 to 81 of 81 Next Last" at bounding box center [475, 673] width 254 height 27
click at [393, 671] on button "Previous" at bounding box center [400, 674] width 37 height 8
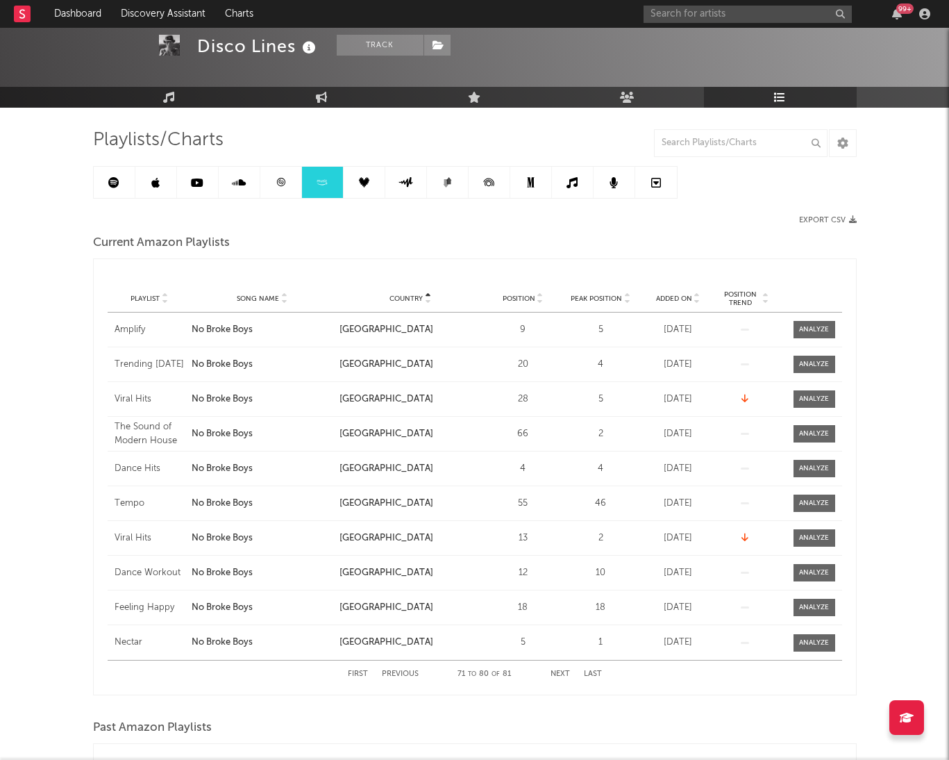
click at [240, 184] on icon at bounding box center [239, 182] width 14 height 11
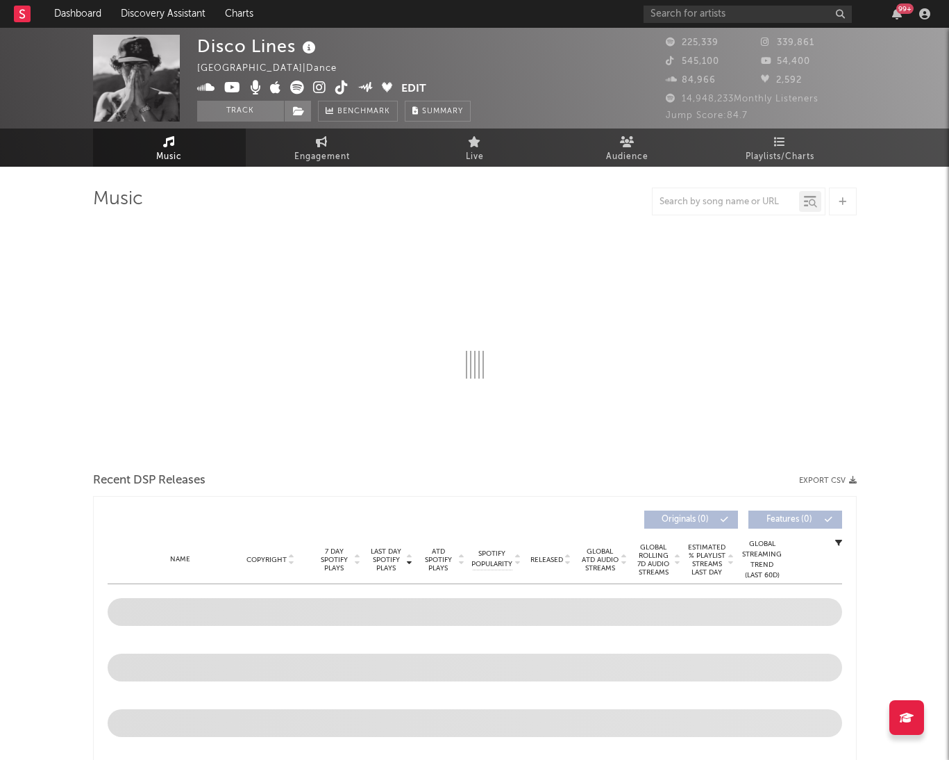
select select "6m"
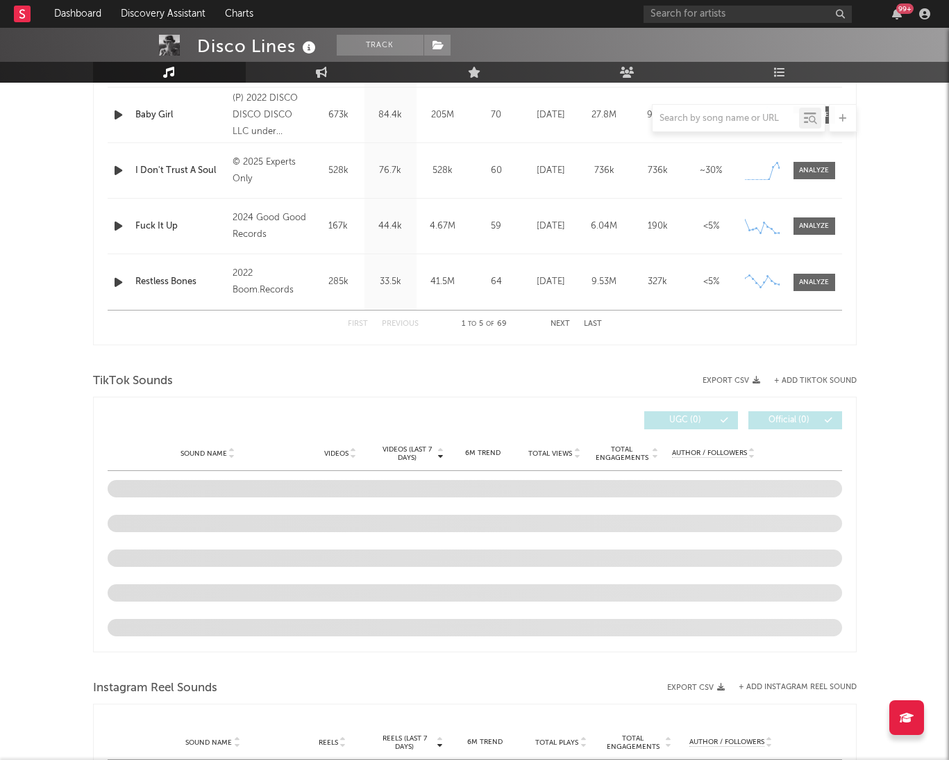
scroll to position [755, 0]
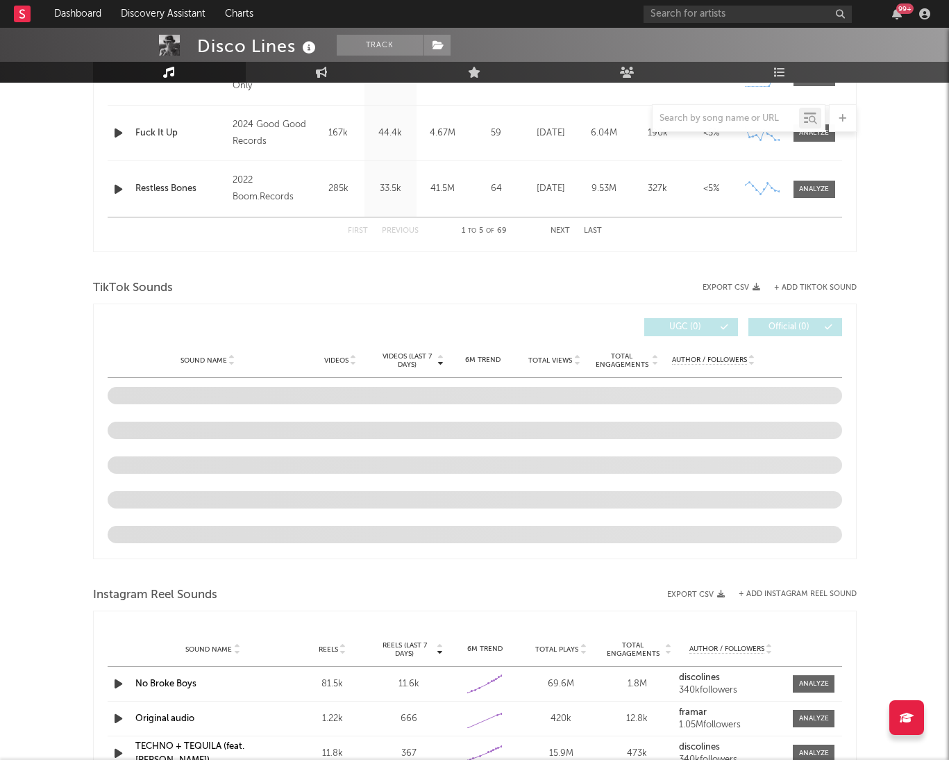
click at [276, 297] on div "TikTok Sounds" at bounding box center [475, 288] width 764 height 24
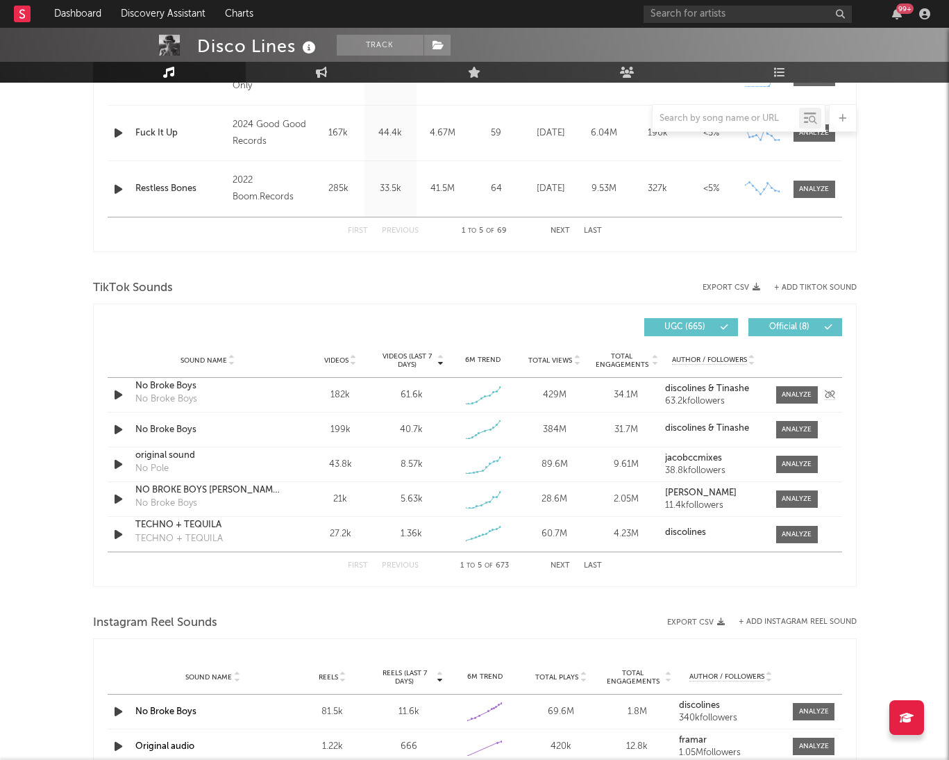
click at [232, 394] on div "No Broke Boys No Broke Boys" at bounding box center [207, 395] width 145 height 32
click at [303, 396] on div "Sound Name No Broke Boys No Broke Boys Videos 182k Videos (last 7 days) 61.6k W…" at bounding box center [475, 395] width 735 height 34
click at [787, 397] on div at bounding box center [797, 395] width 30 height 10
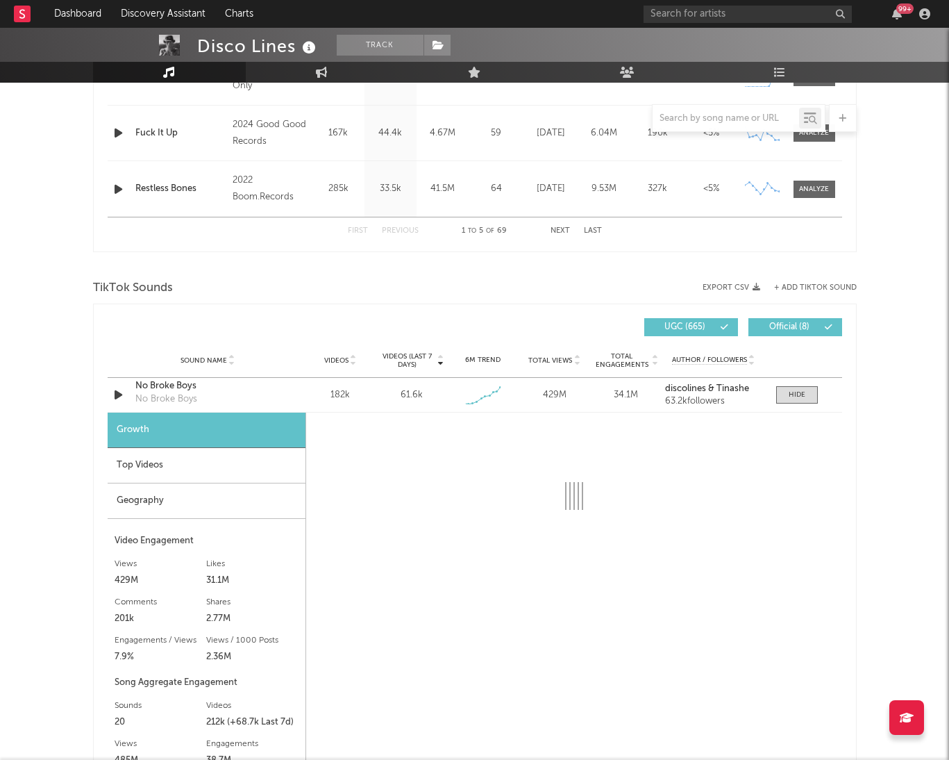
select select "1w"
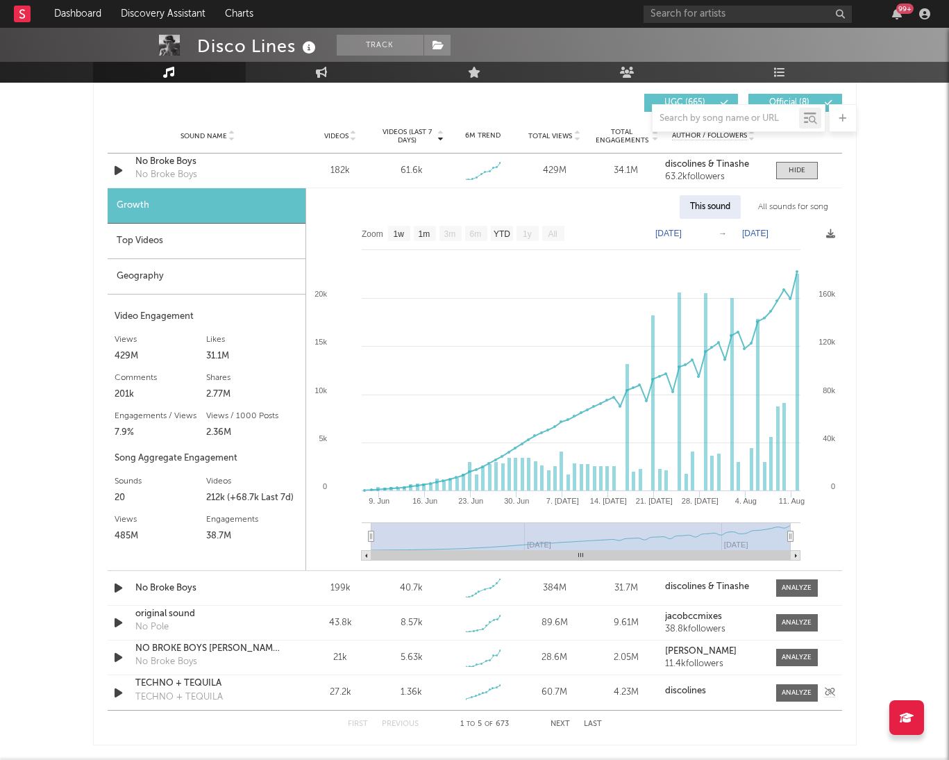
scroll to position [993, 0]
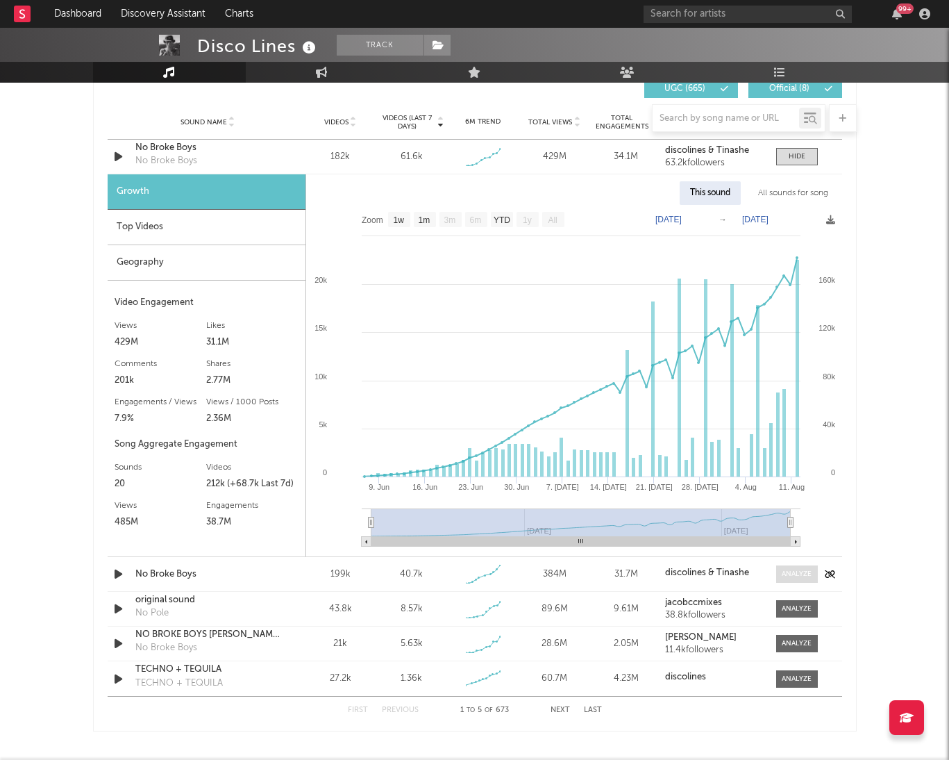
click at [787, 569] on div at bounding box center [797, 574] width 30 height 10
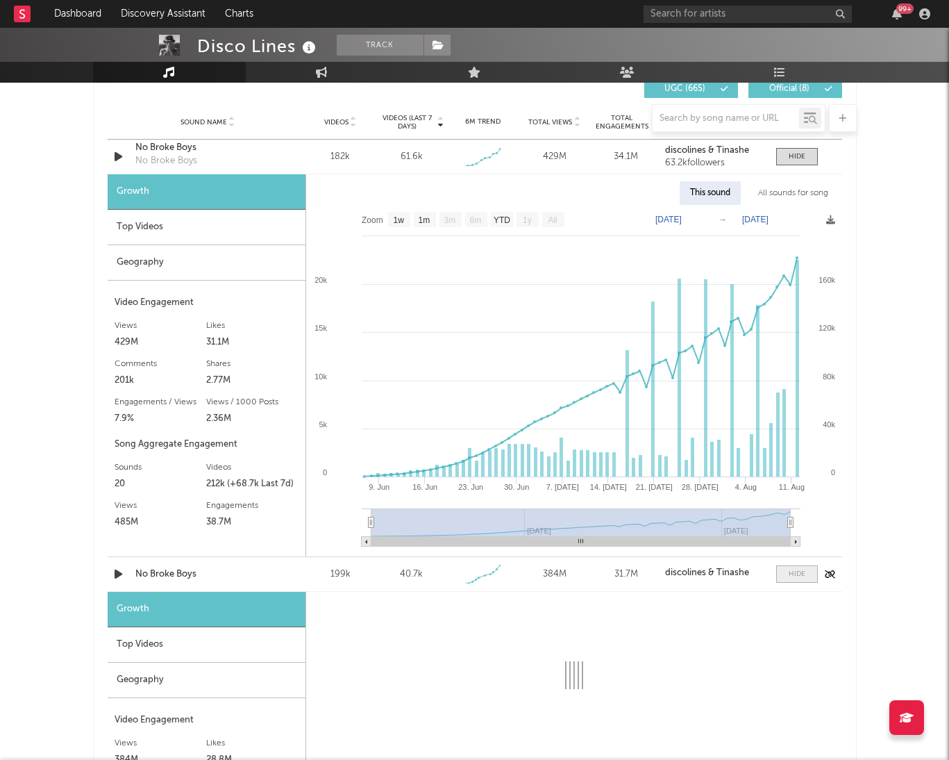
select select "1w"
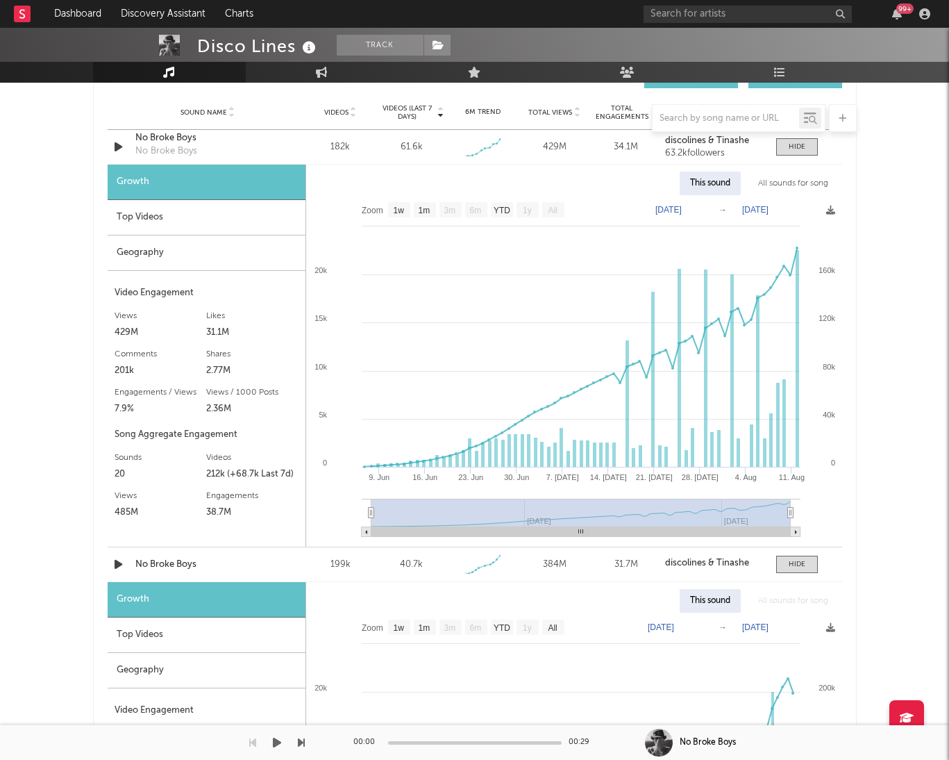
scroll to position [997, 0]
